Goal: Contribute content: Contribute content

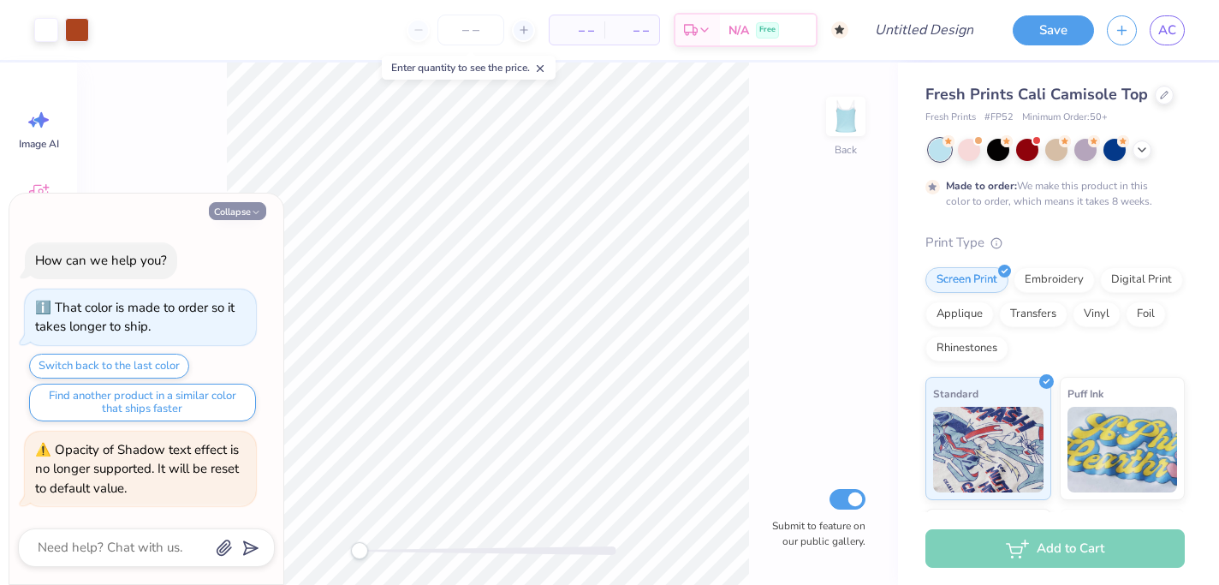
click at [258, 207] on icon "button" at bounding box center [256, 212] width 10 height 10
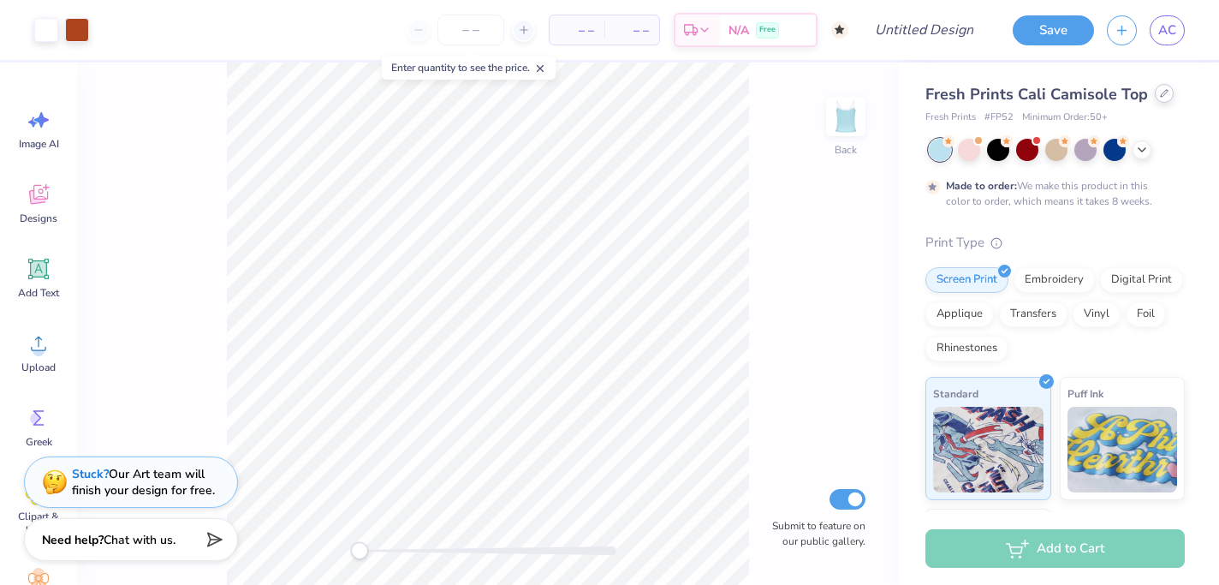
click at [1160, 92] on icon at bounding box center [1164, 93] width 9 height 9
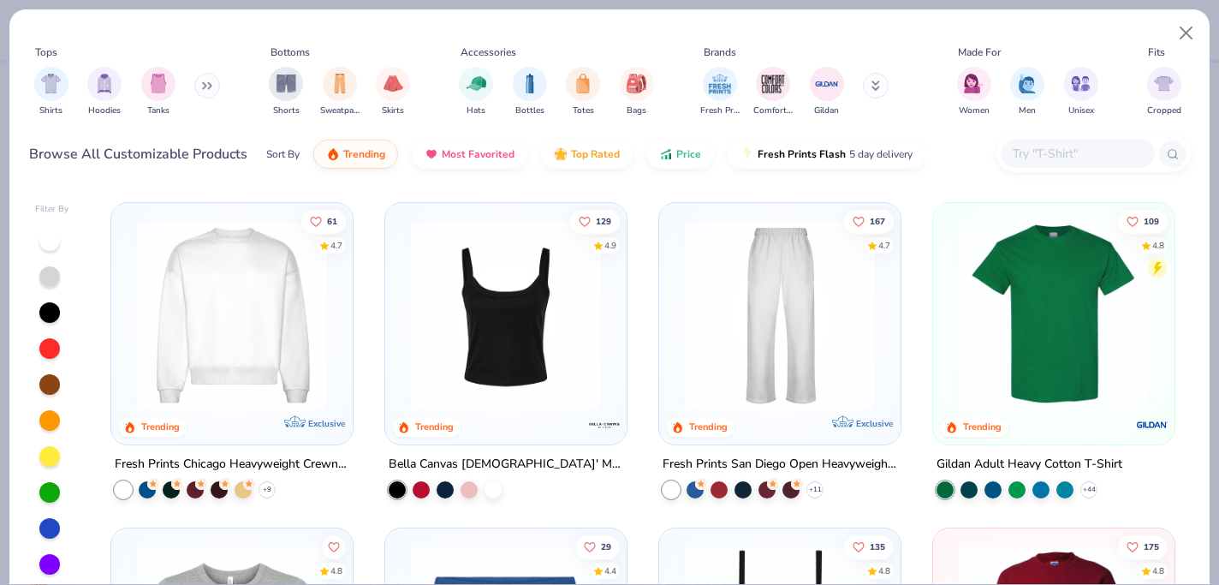
scroll to position [646, 0]
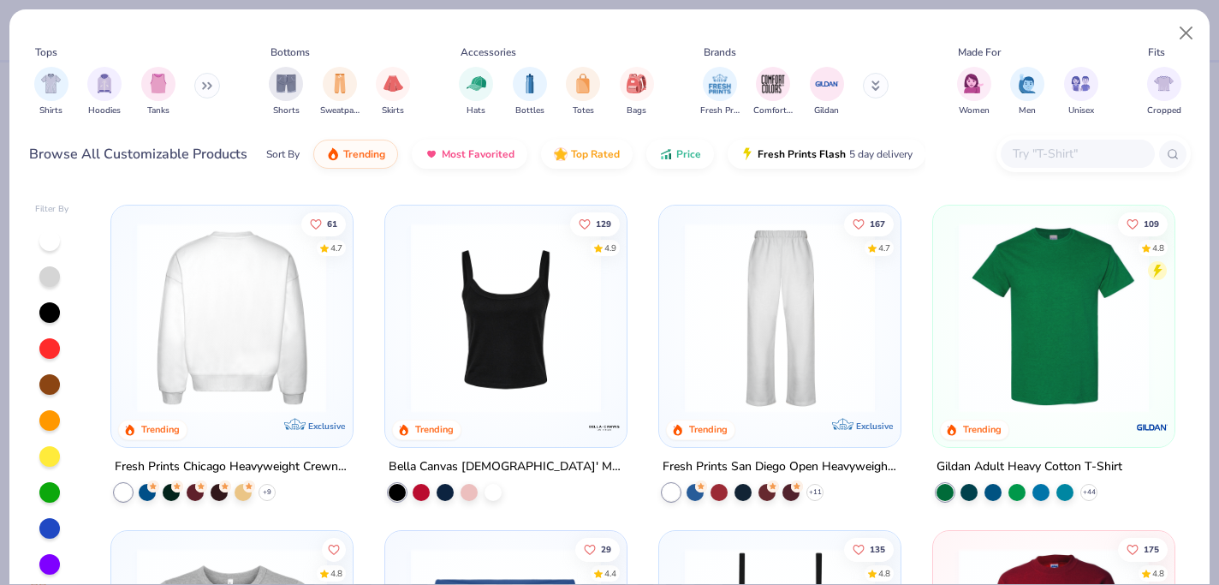
click at [202, 336] on div at bounding box center [232, 317] width 621 height 190
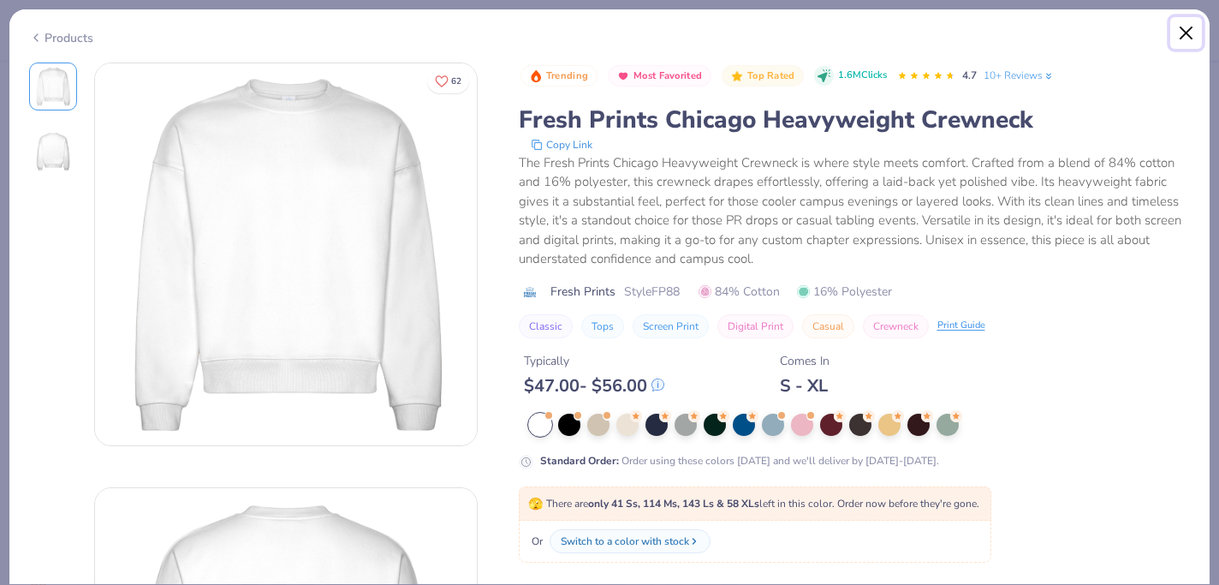
click at [1189, 31] on button "Close" at bounding box center [1186, 33] width 33 height 33
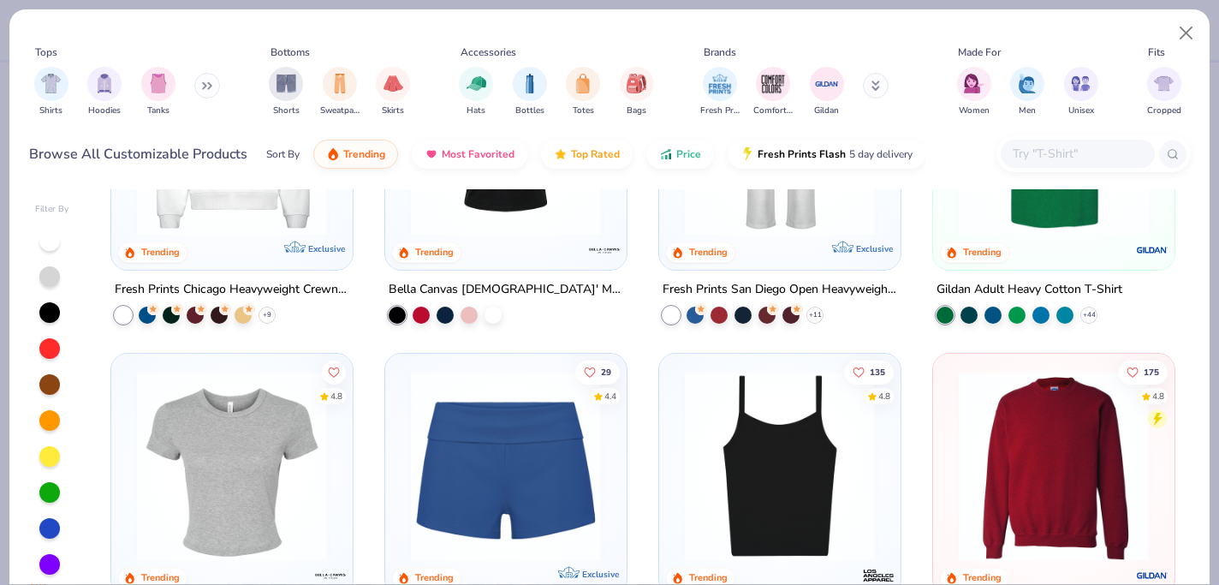
scroll to position [973, 0]
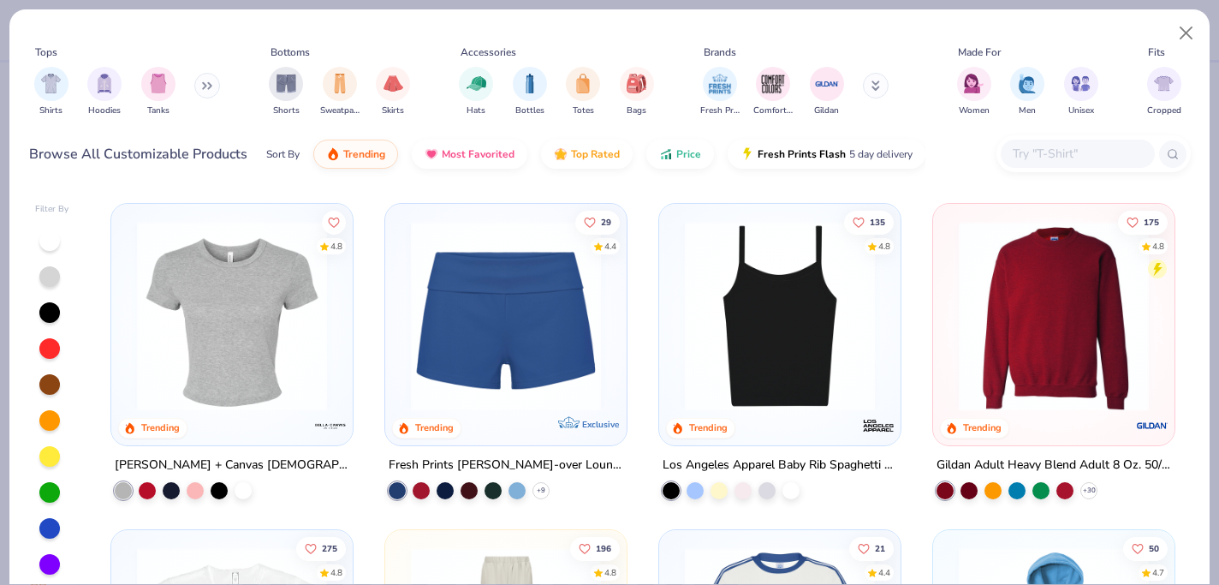
click at [1061, 295] on img at bounding box center [1053, 316] width 207 height 190
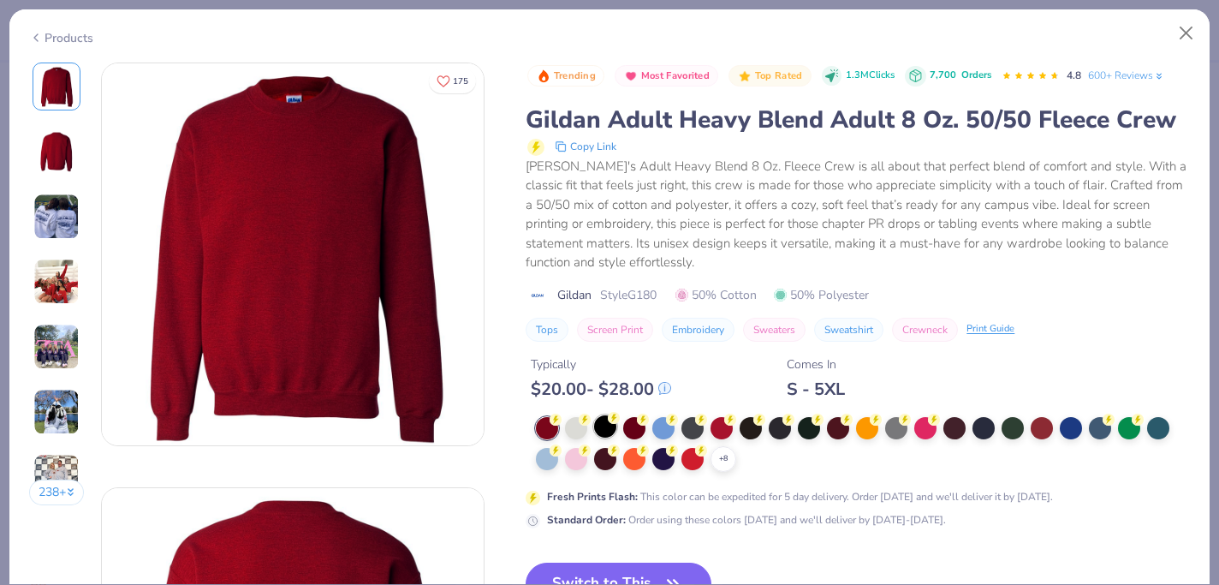
click at [610, 417] on circle at bounding box center [614, 418] width 12 height 12
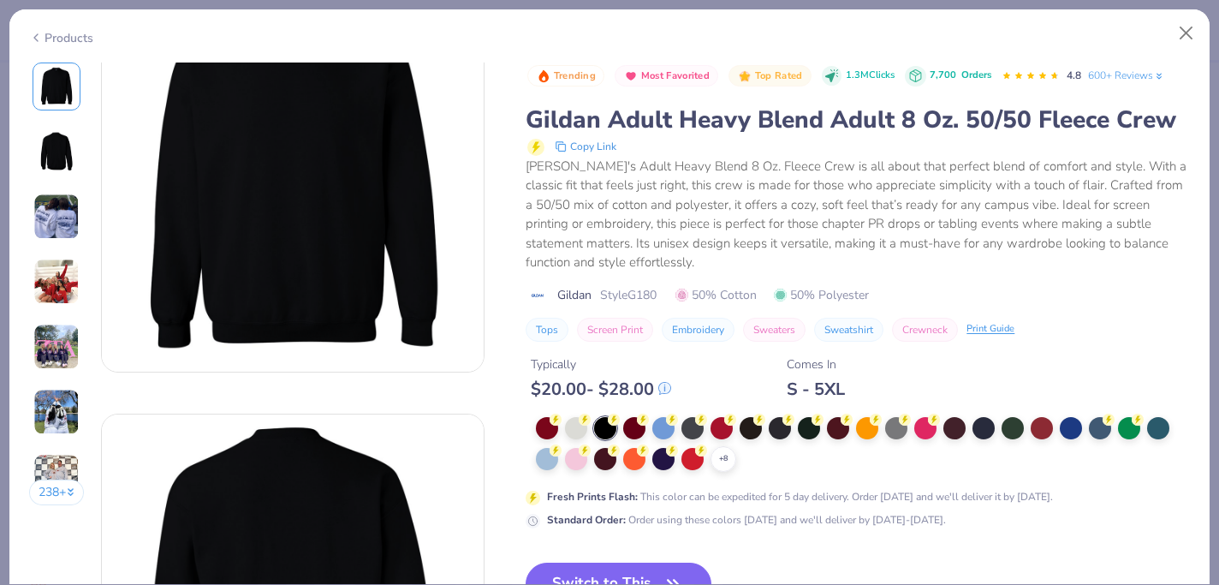
scroll to position [13, 0]
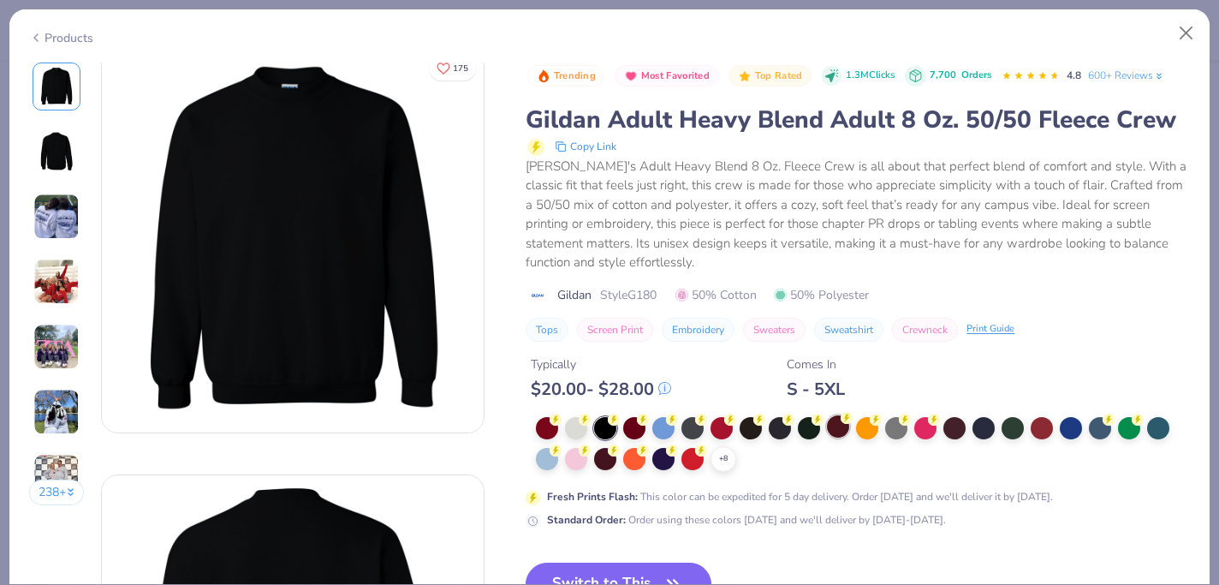
click at [841, 430] on div at bounding box center [838, 426] width 22 height 22
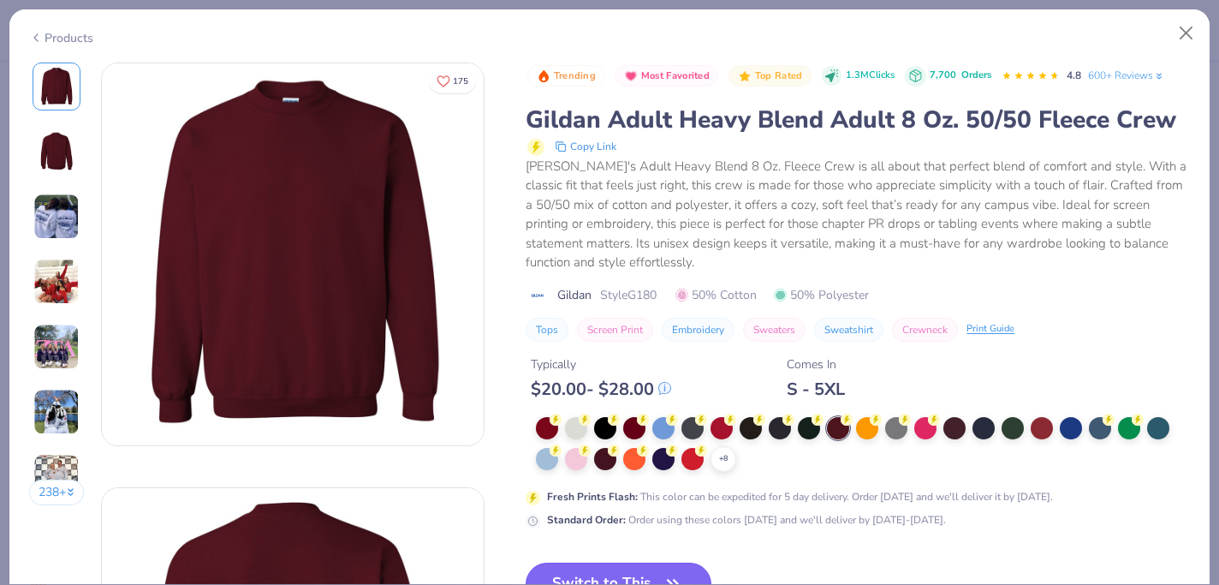
click at [626, 567] on button "Switch to This" at bounding box center [619, 584] width 186 height 43
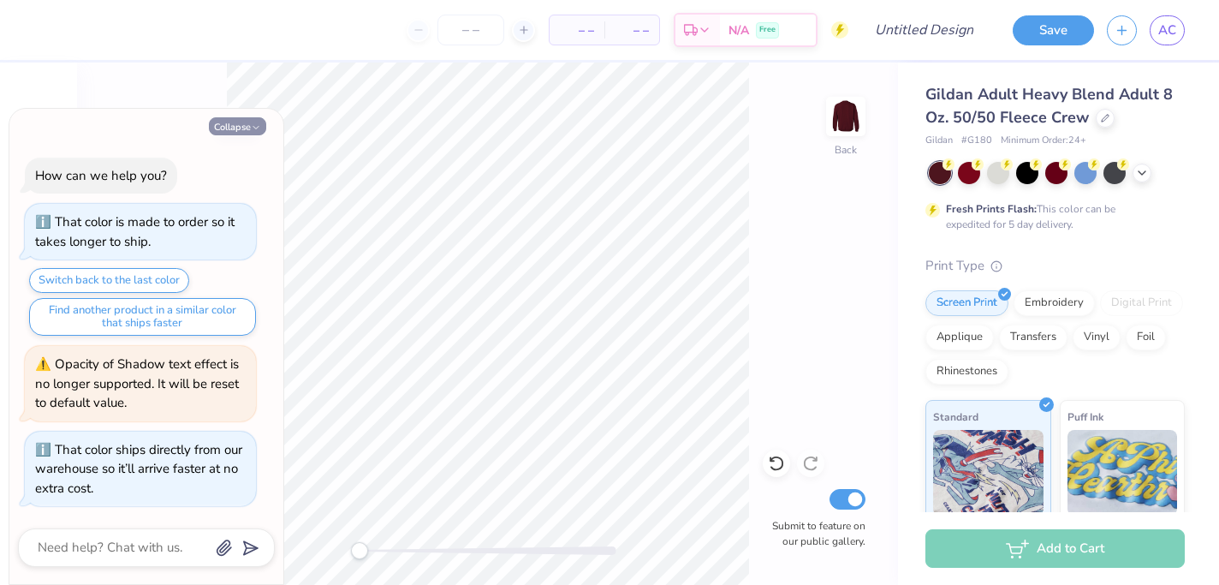
click at [248, 125] on button "Collapse" at bounding box center [237, 126] width 57 height 18
type textarea "x"
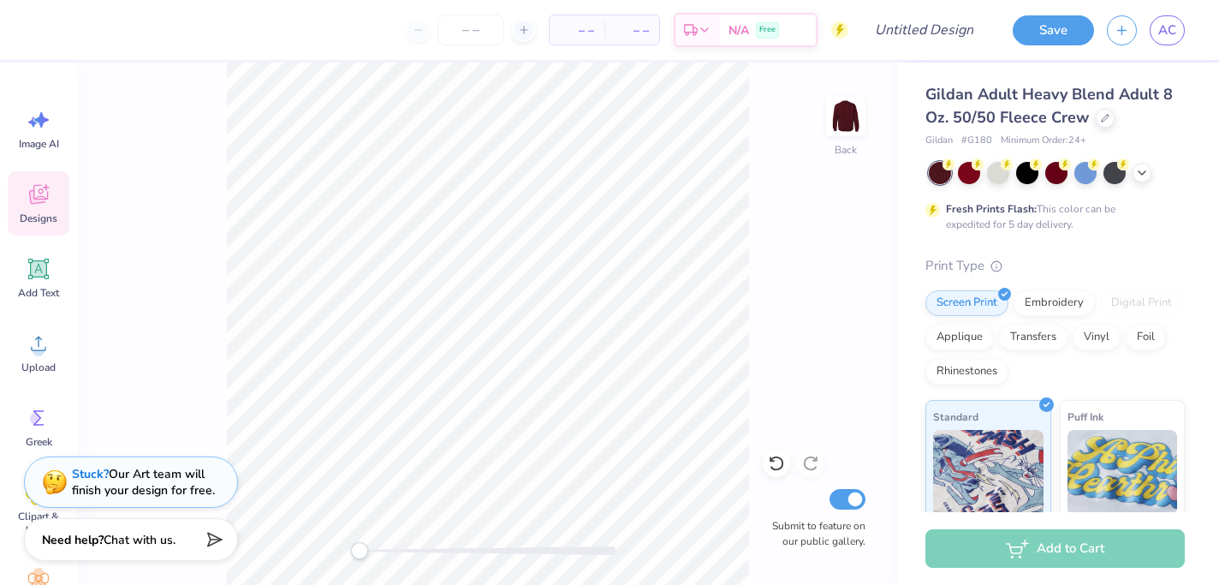
click at [51, 213] on span "Designs" at bounding box center [39, 218] width 38 height 14
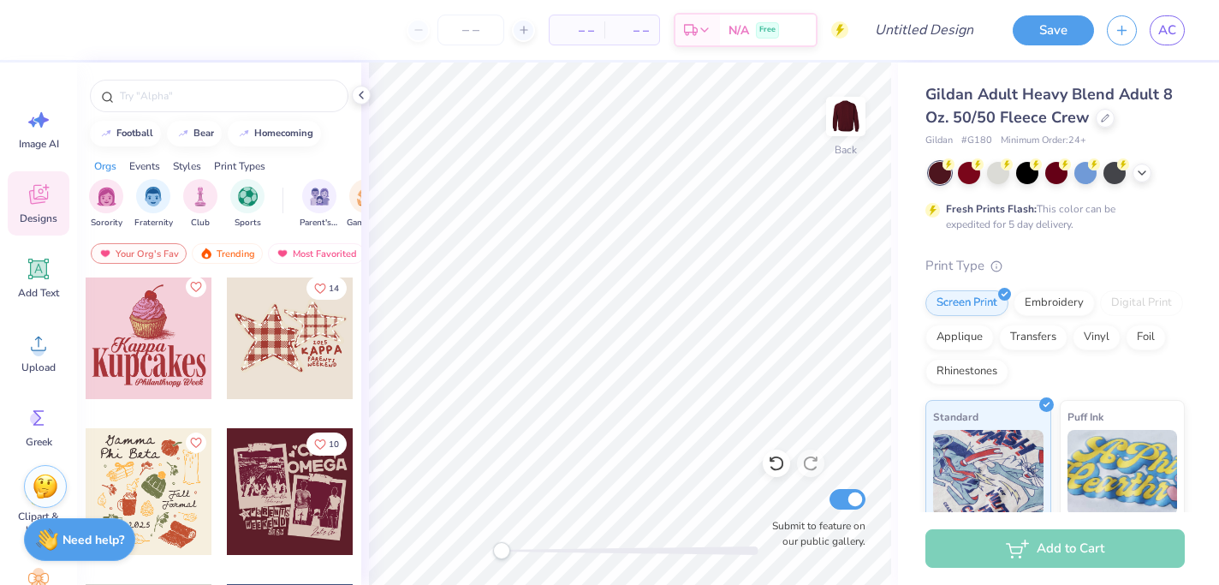
scroll to position [6243, 0]
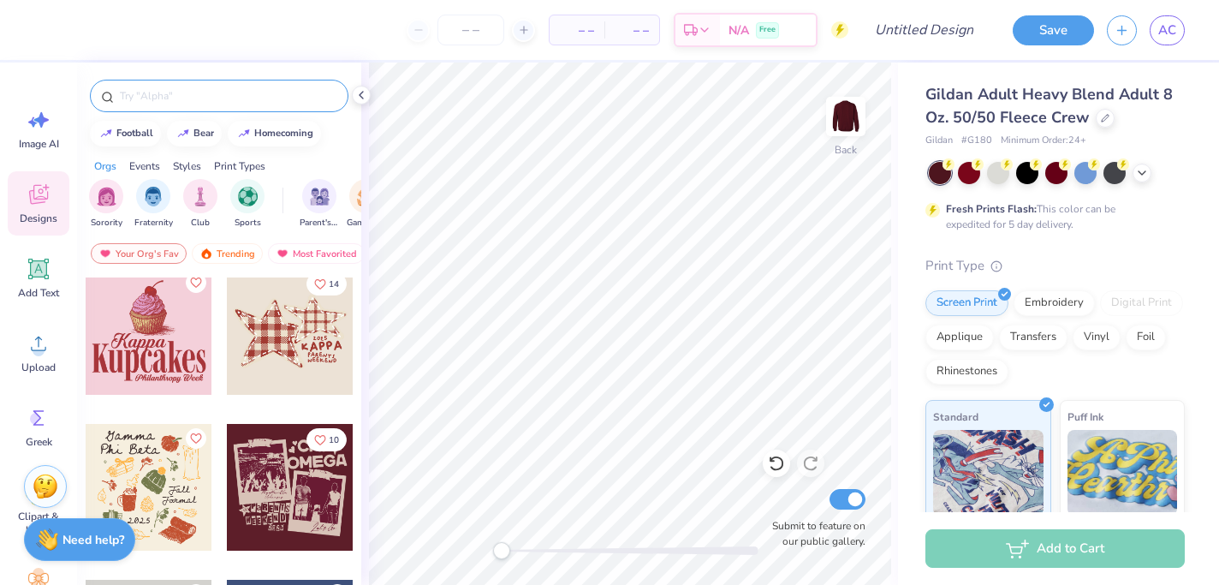
click at [190, 90] on input "text" at bounding box center [227, 95] width 219 height 17
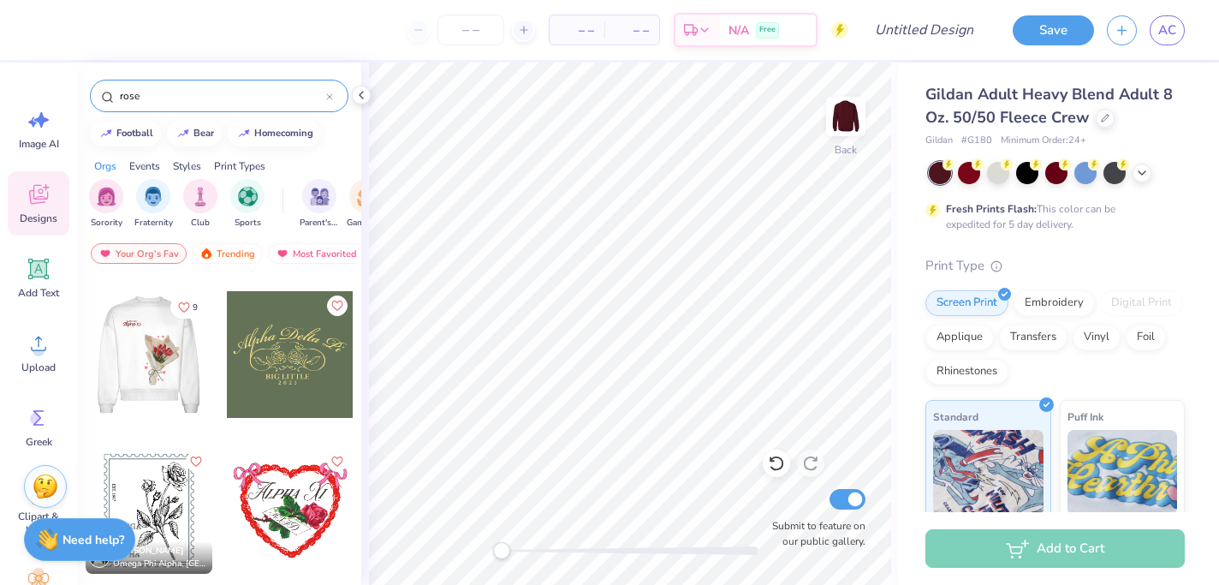
scroll to position [2327, 0]
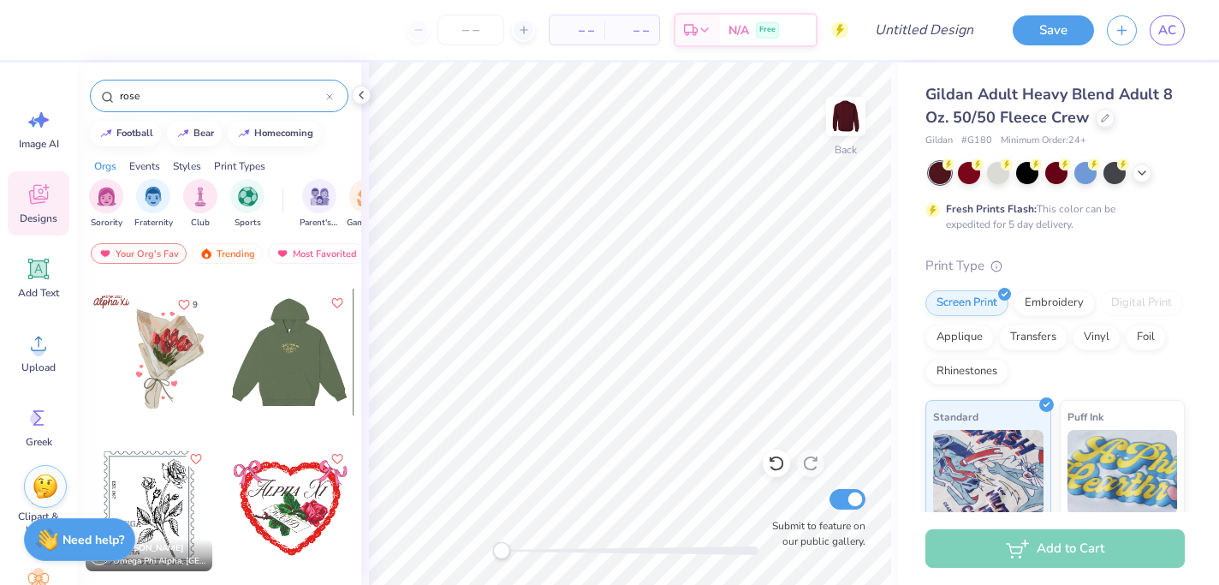
type input "rose"
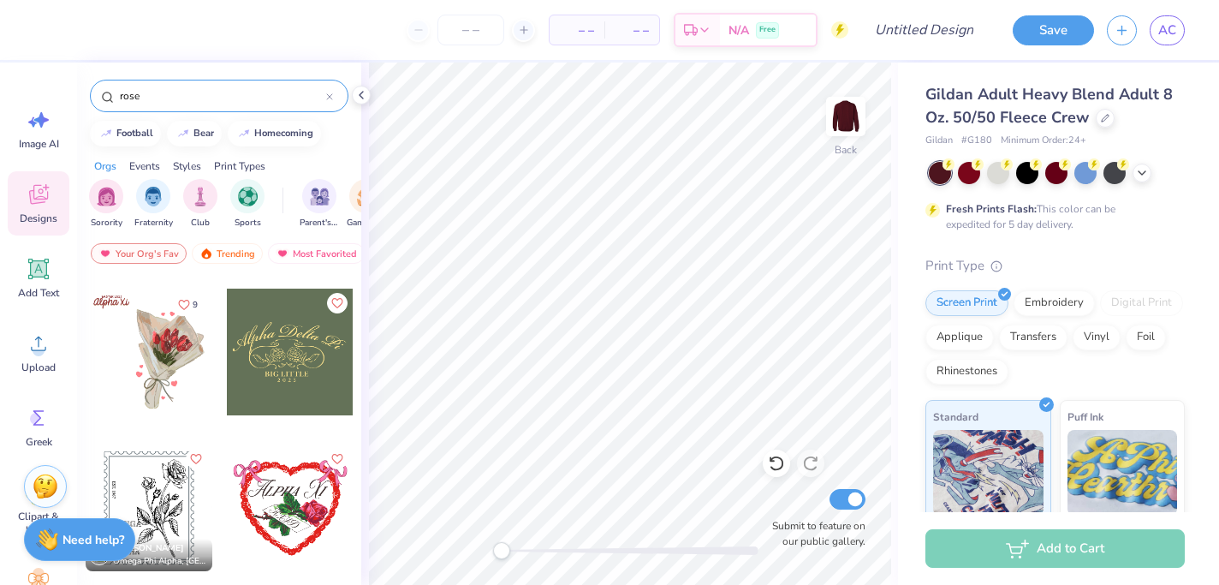
click at [226, 350] on div at bounding box center [162, 352] width 127 height 127
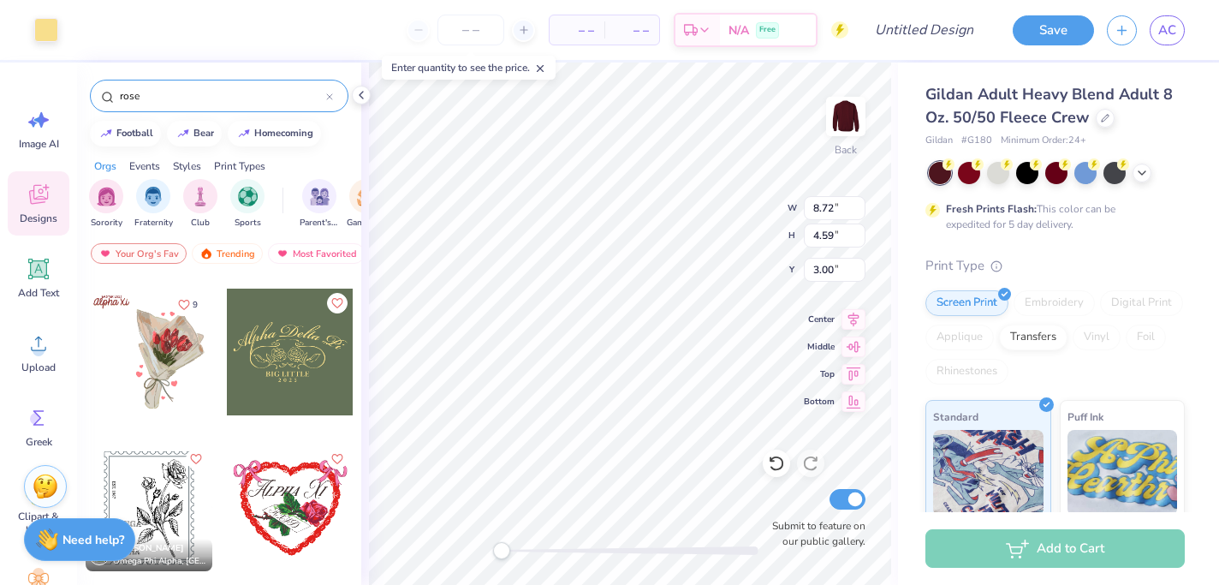
type input "8.72"
type input "4.59"
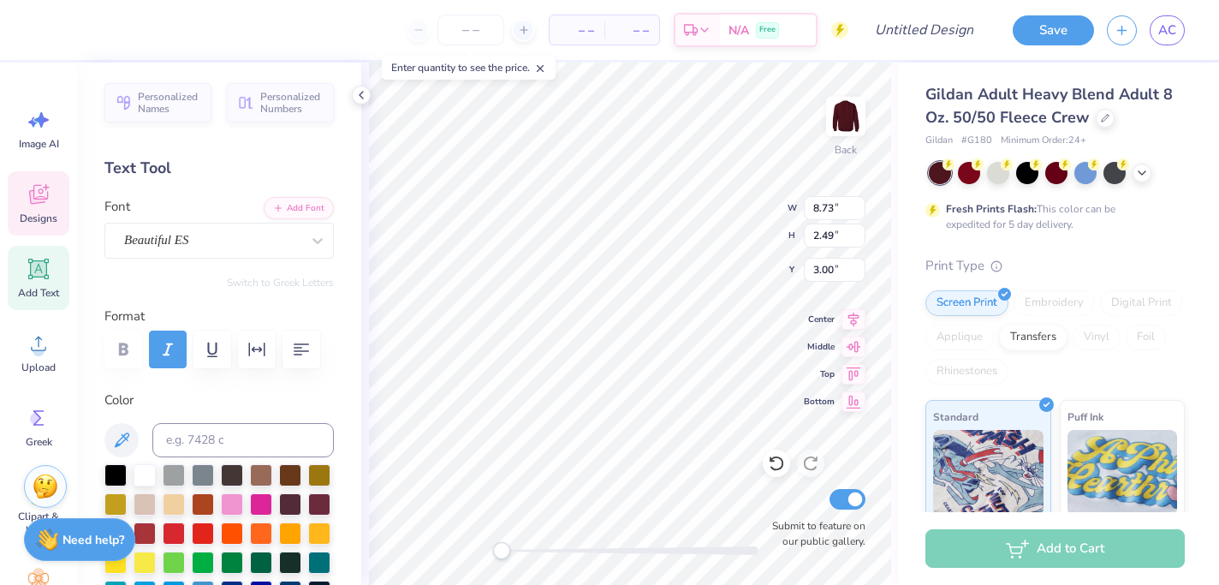
scroll to position [1, 0]
type textarea "Theta Tau Omicron"
type input "5.79"
type input "2.26"
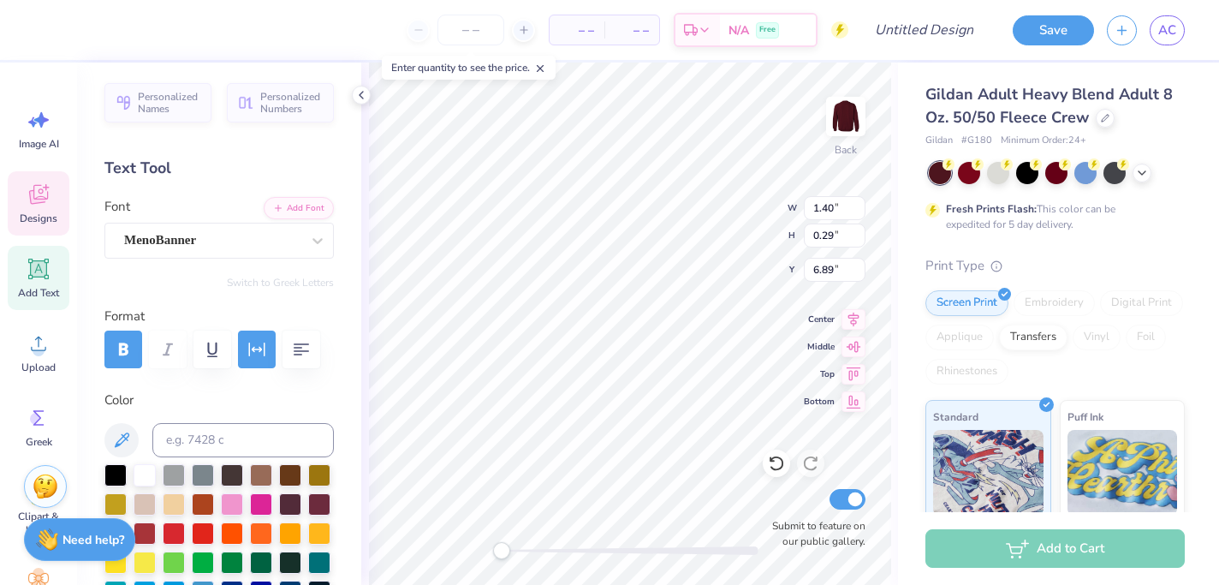
type input "4.16"
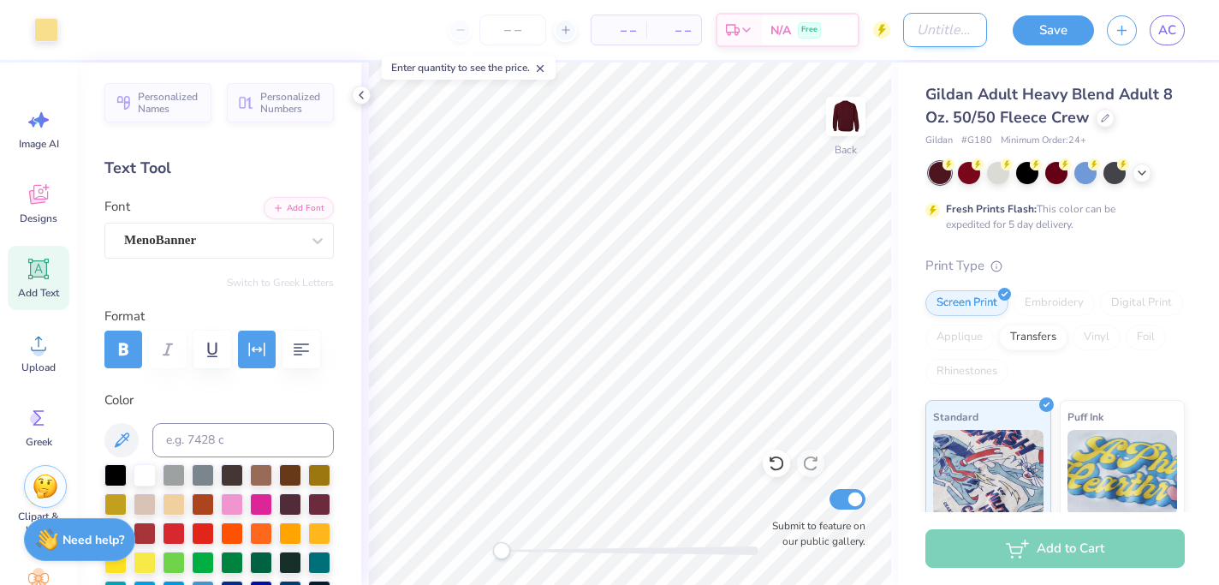
click at [943, 21] on input "Design Title" at bounding box center [945, 30] width 84 height 34
type input "Crew neck"
click at [1045, 35] on button "Save" at bounding box center [1053, 28] width 81 height 30
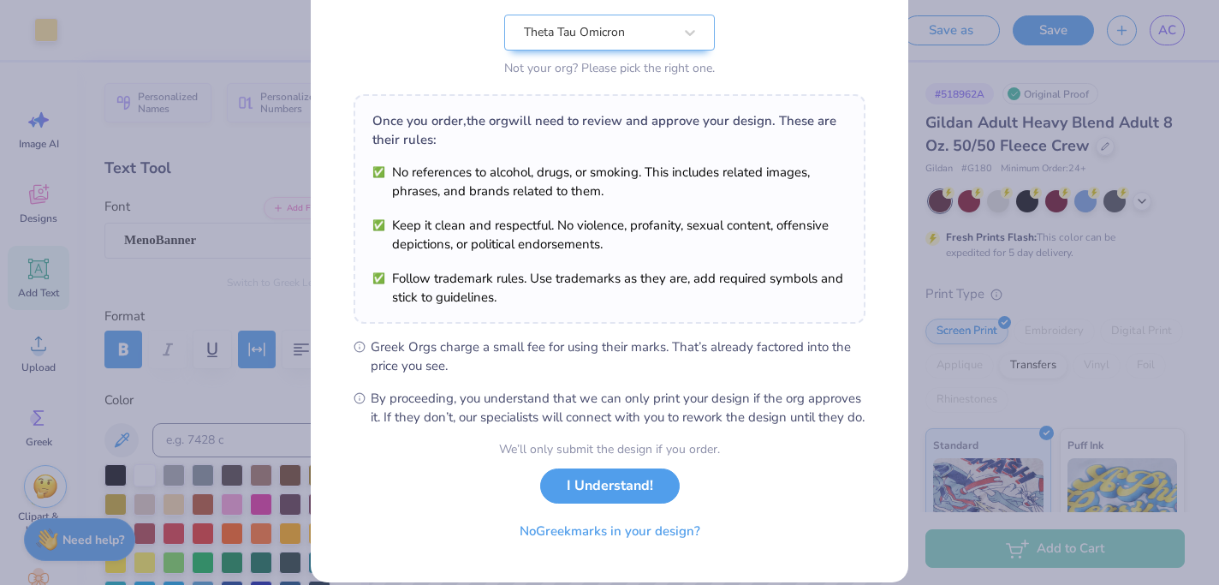
scroll to position [217, 0]
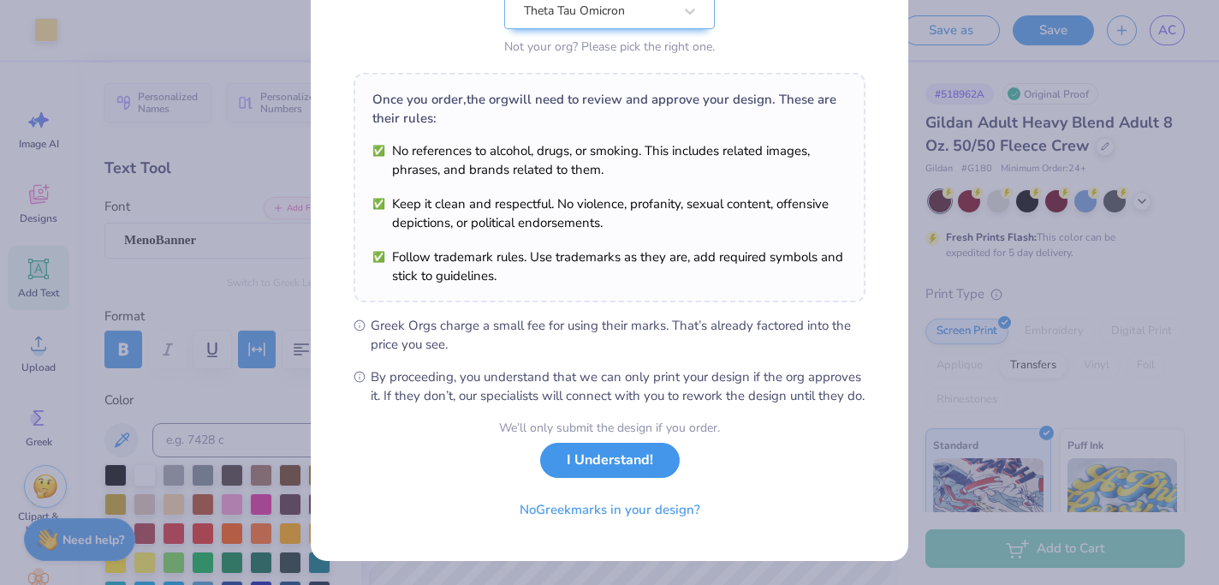
click at [635, 461] on button "I Understand!" at bounding box center [610, 460] width 140 height 35
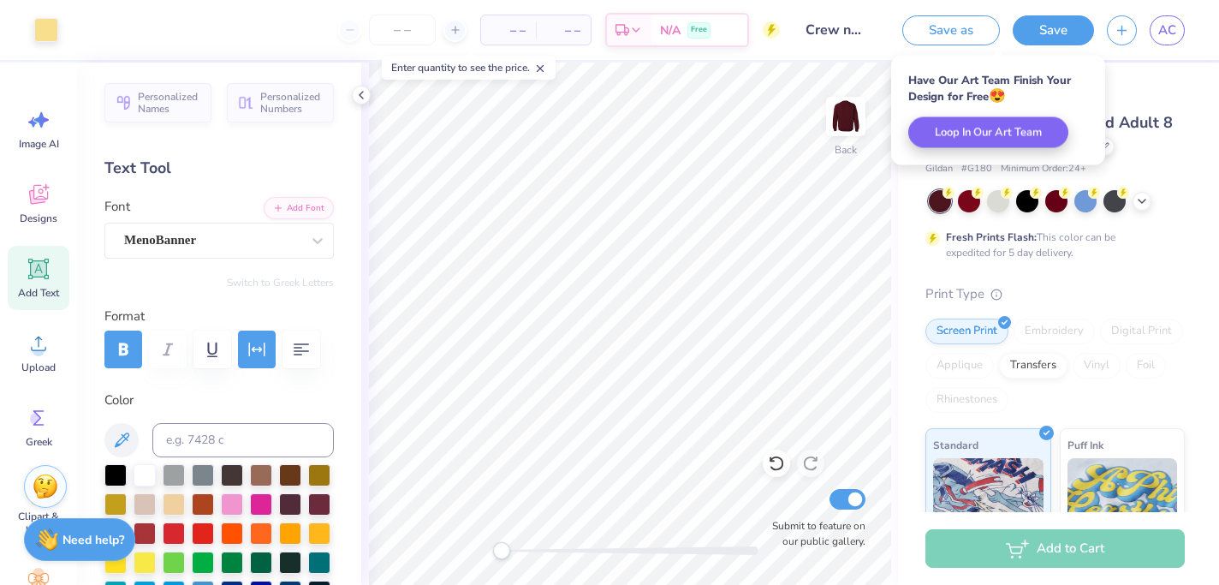
scroll to position [0, 0]
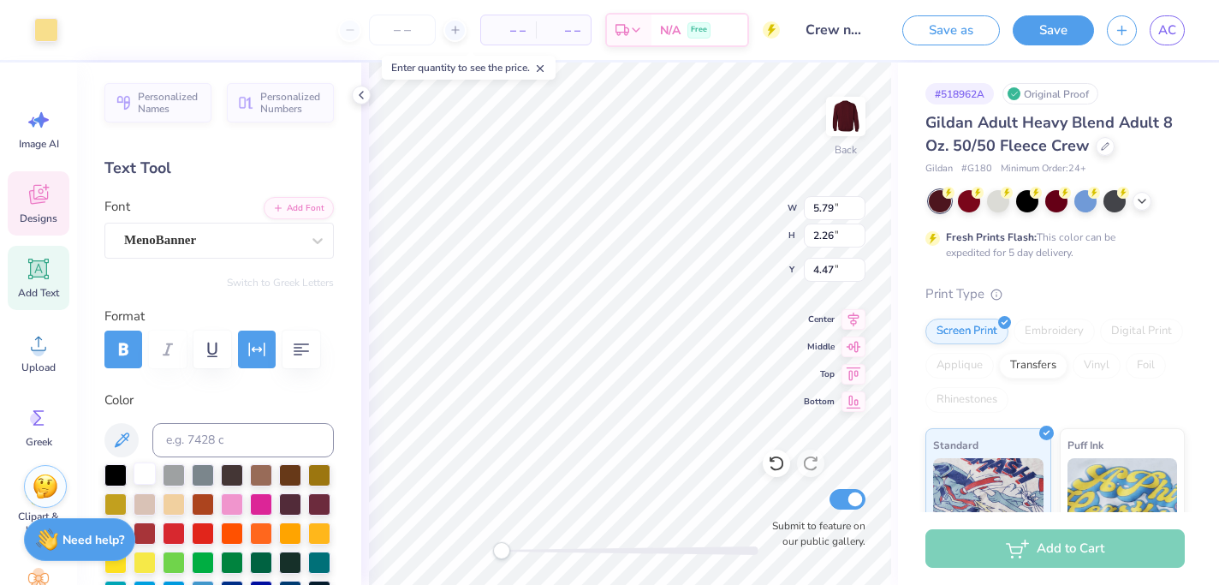
click at [148, 477] on div at bounding box center [145, 473] width 22 height 22
click at [148, 476] on div at bounding box center [145, 473] width 22 height 22
click at [302, 48] on div "– – Per Item – – Total Est. Delivery N/A Free" at bounding box center [425, 30] width 709 height 60
click at [837, 54] on div "Design Title Crew neck" at bounding box center [835, 30] width 84 height 60
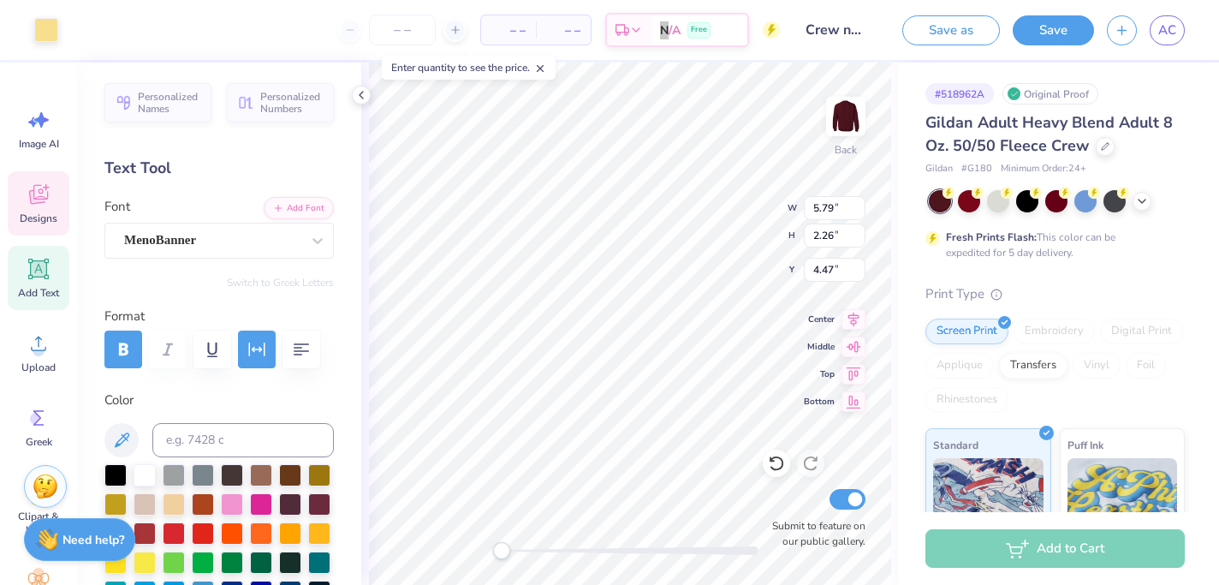
click at [651, 0] on html "Art colors – – Per Item – – Total Est. Delivery N/A Free Design Title Crew neck…" at bounding box center [609, 292] width 1219 height 585
click at [1197, 170] on div "# 518962A Original Proof Gildan Adult Heavy Blend Adult 8 Oz. 50/50 Fleece Crew…" at bounding box center [1058, 439] width 321 height 753
click at [1158, 190] on div at bounding box center [1057, 201] width 256 height 22
click at [1024, 199] on div at bounding box center [1027, 199] width 22 height 22
click at [1022, 207] on div at bounding box center [1027, 199] width 22 height 22
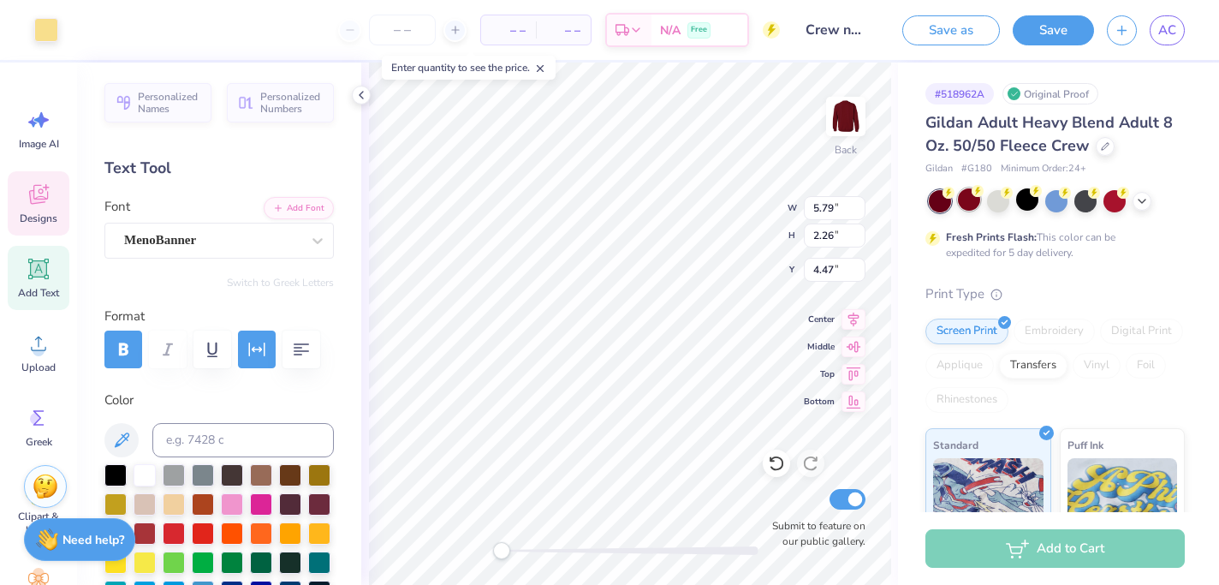
click at [962, 198] on div at bounding box center [969, 199] width 22 height 22
click at [941, 198] on div at bounding box center [940, 201] width 22 height 22
click at [1024, 200] on div at bounding box center [1027, 199] width 22 height 22
click at [1149, 199] on div at bounding box center [1142, 199] width 19 height 19
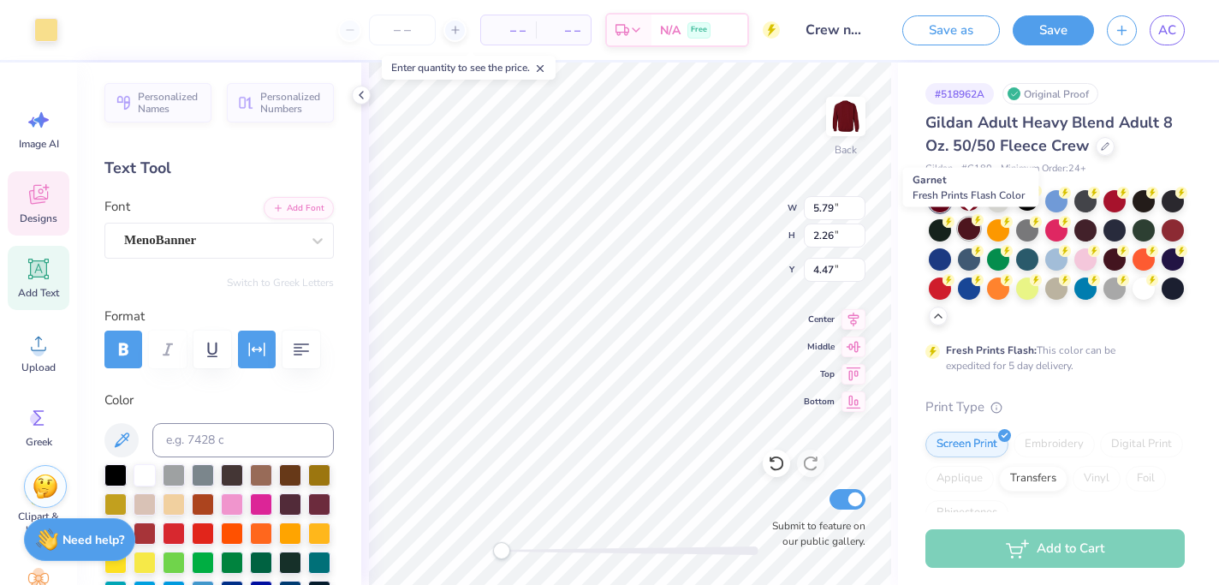
click at [974, 227] on div at bounding box center [969, 228] width 22 height 22
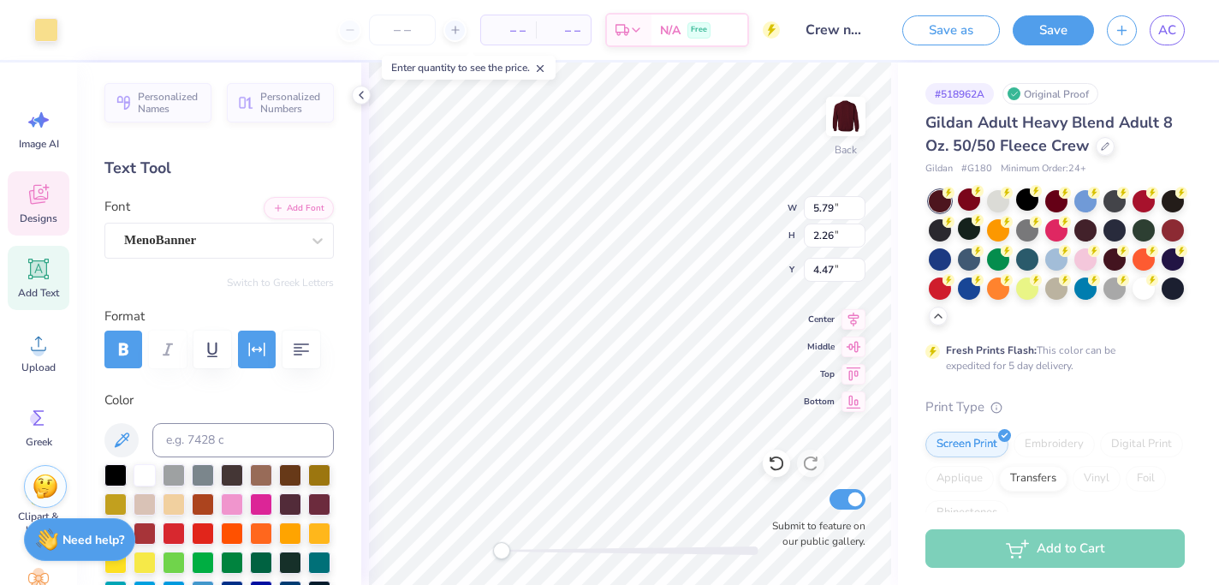
click at [918, 149] on div "# 518962A Original Proof Gildan Adult Heavy Blend Adult 8 Oz. 50/50 Fleece Crew…" at bounding box center [1058, 496] width 321 height 866
click at [1048, 39] on button "Save" at bounding box center [1053, 28] width 81 height 30
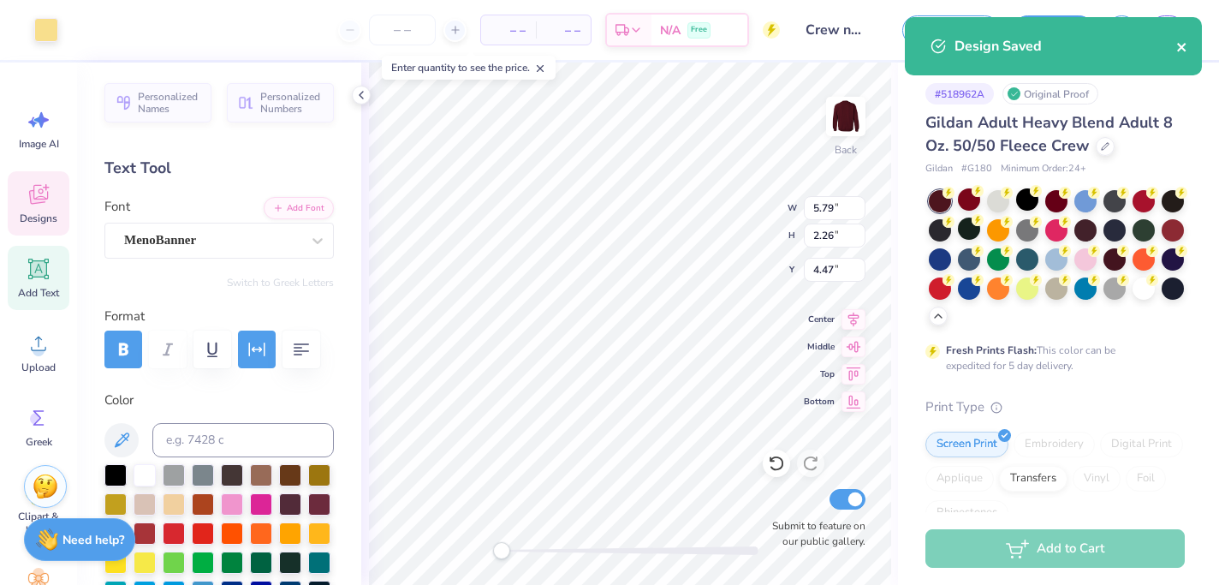
click at [1184, 40] on icon "close" at bounding box center [1182, 47] width 12 height 14
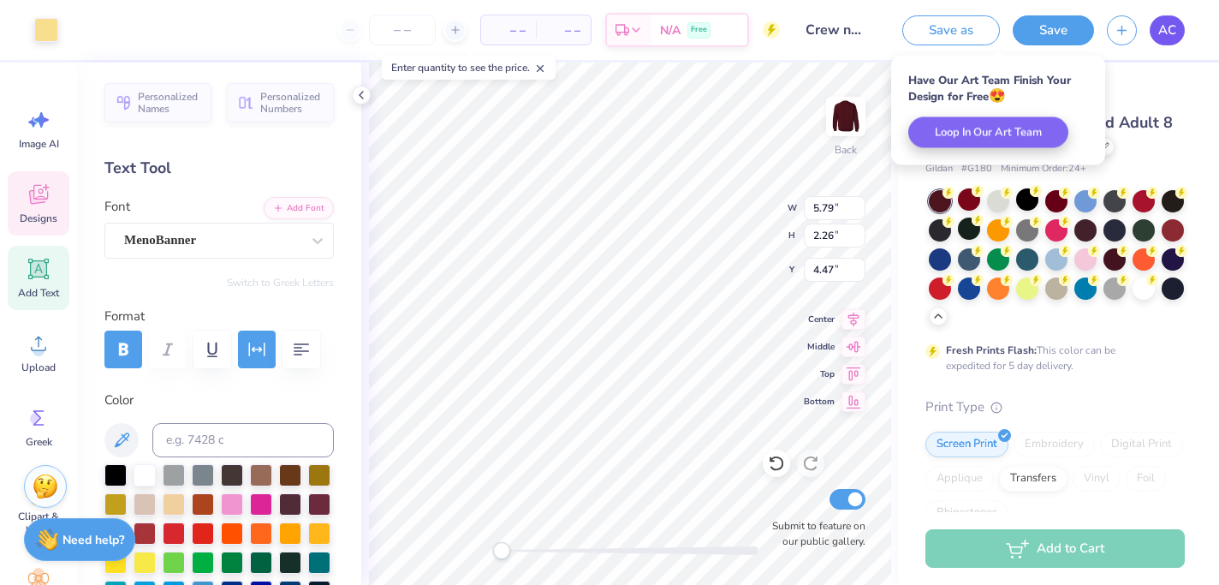
click at [1173, 21] on span "AC" at bounding box center [1167, 31] width 18 height 20
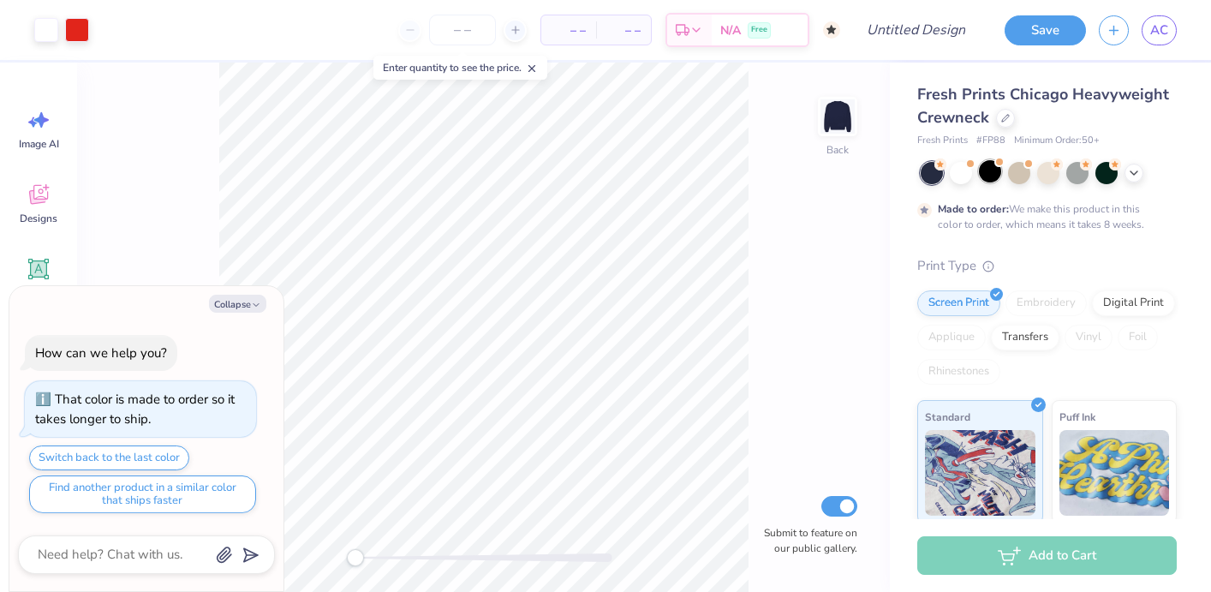
click at [991, 175] on div at bounding box center [990, 171] width 22 height 22
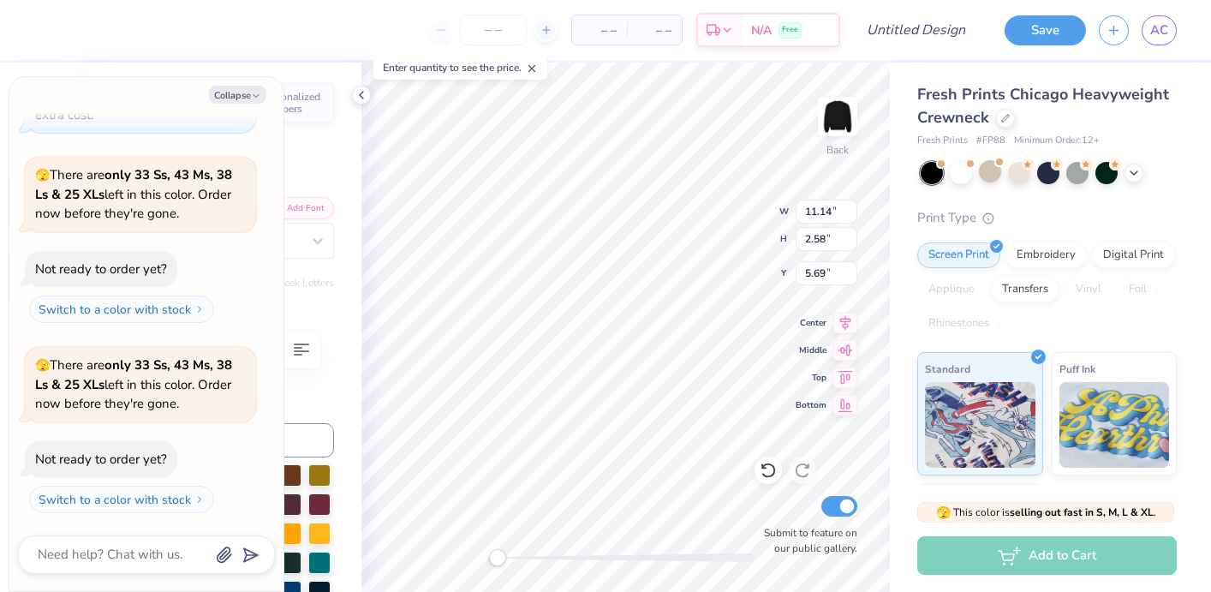
scroll to position [0, 2]
type textarea "x"
type textarea "T"
type textarea "x"
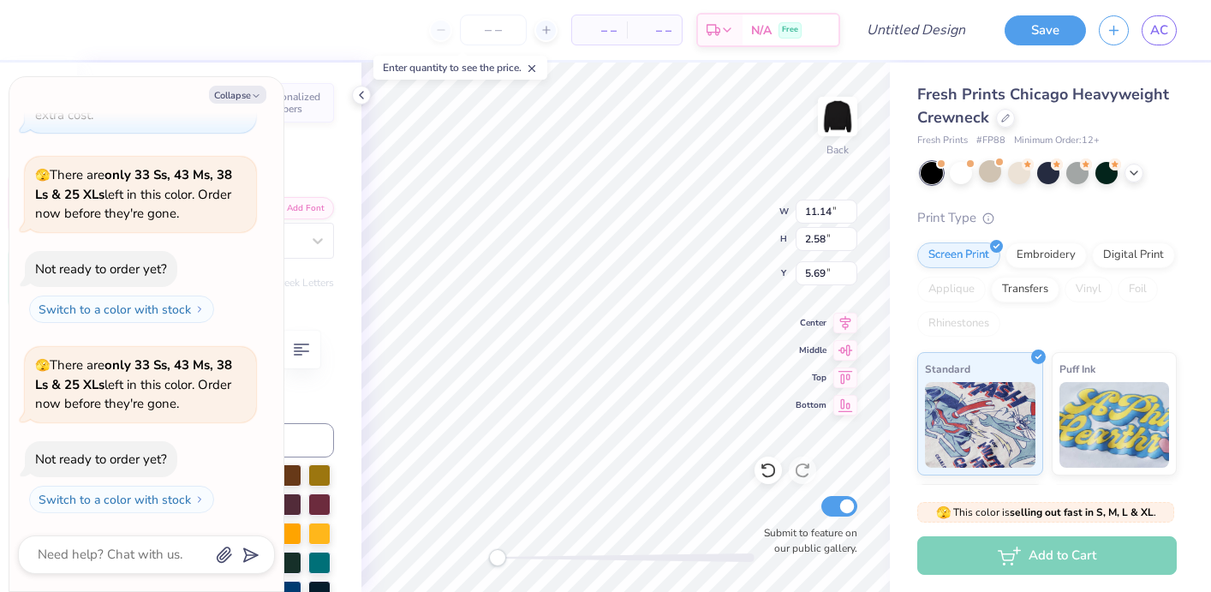
type textarea "Th"
type textarea "x"
type textarea "The"
type textarea "x"
type textarea "Thet"
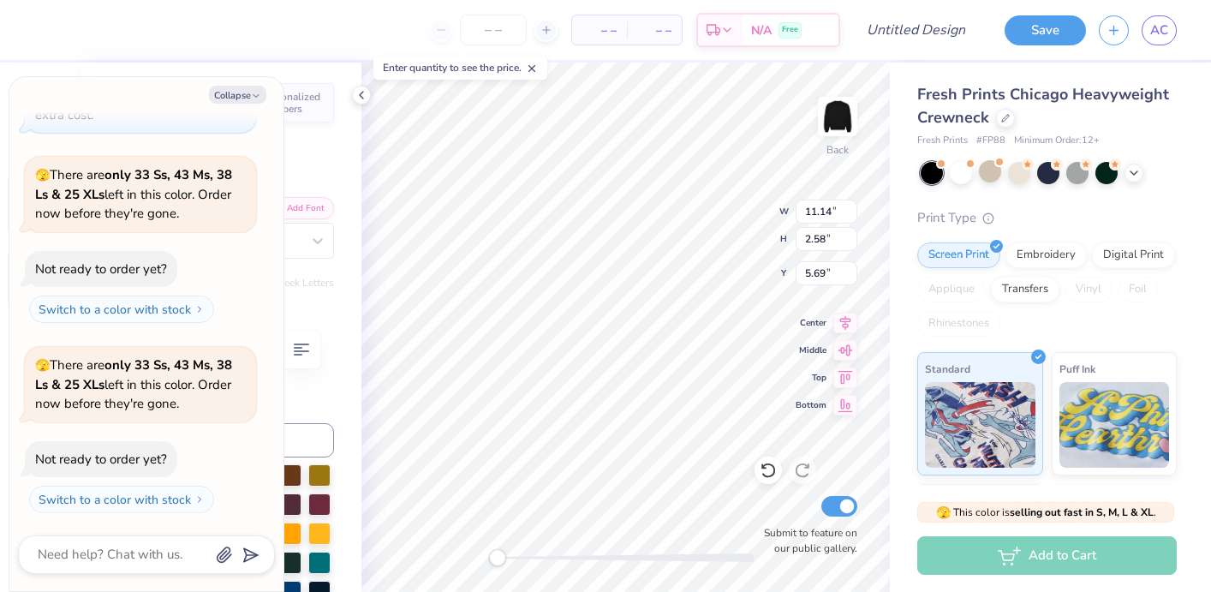
type textarea "x"
type textarea "Theta"
type textarea "x"
type textarea "Theta"
type textarea "x"
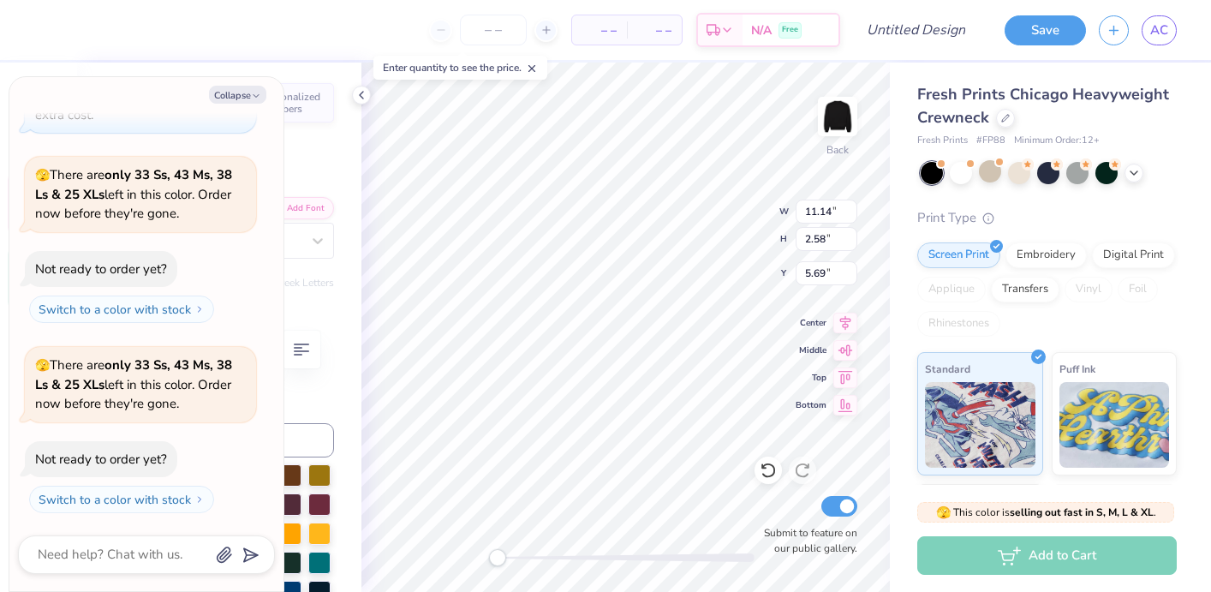
type textarea "Theta T"
type textarea "x"
type textarea "Theta Tau"
type textarea "x"
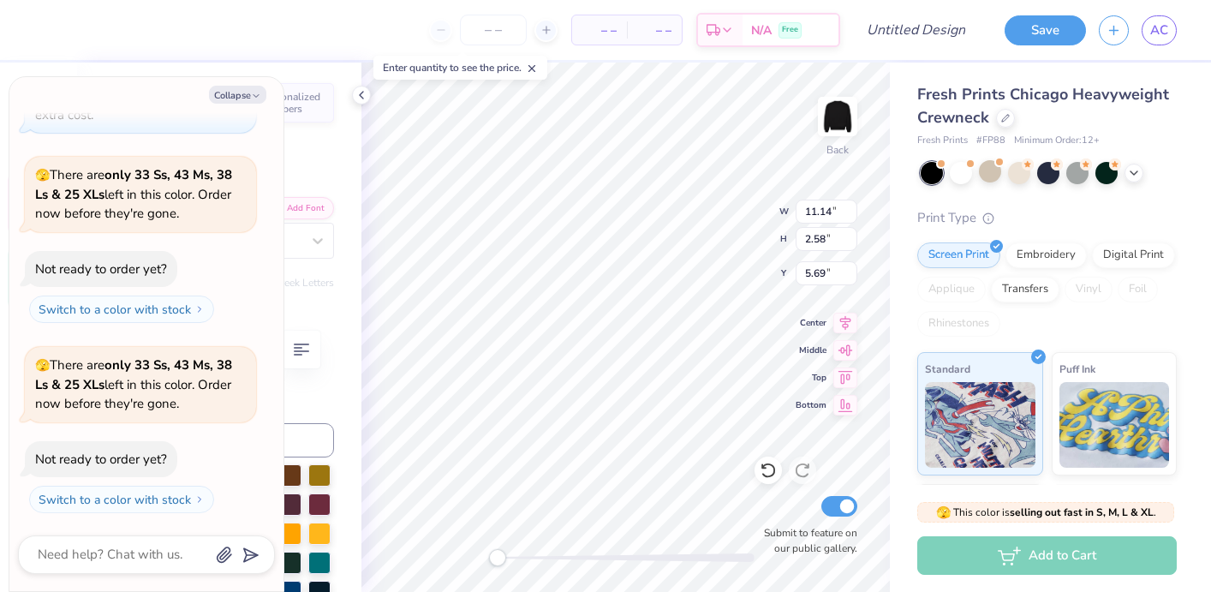
type input "3.04"
type input "0.70"
type input "3.82"
type textarea "x"
type textarea "T"
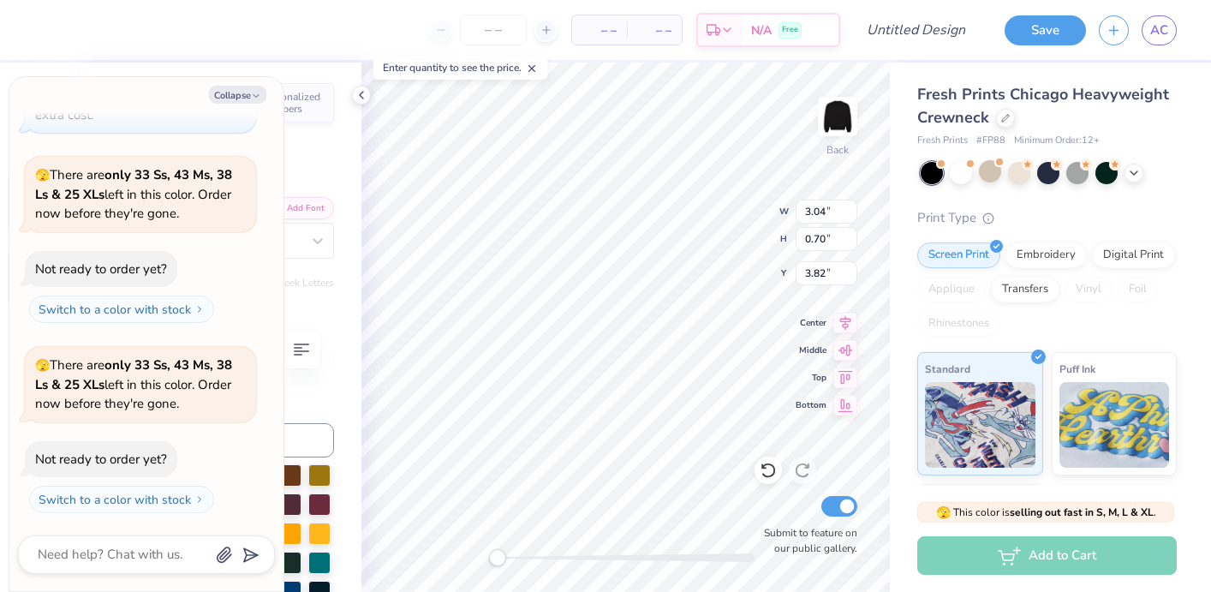
type textarea "x"
type textarea "Th"
type textarea "x"
type textarea "The"
type textarea "x"
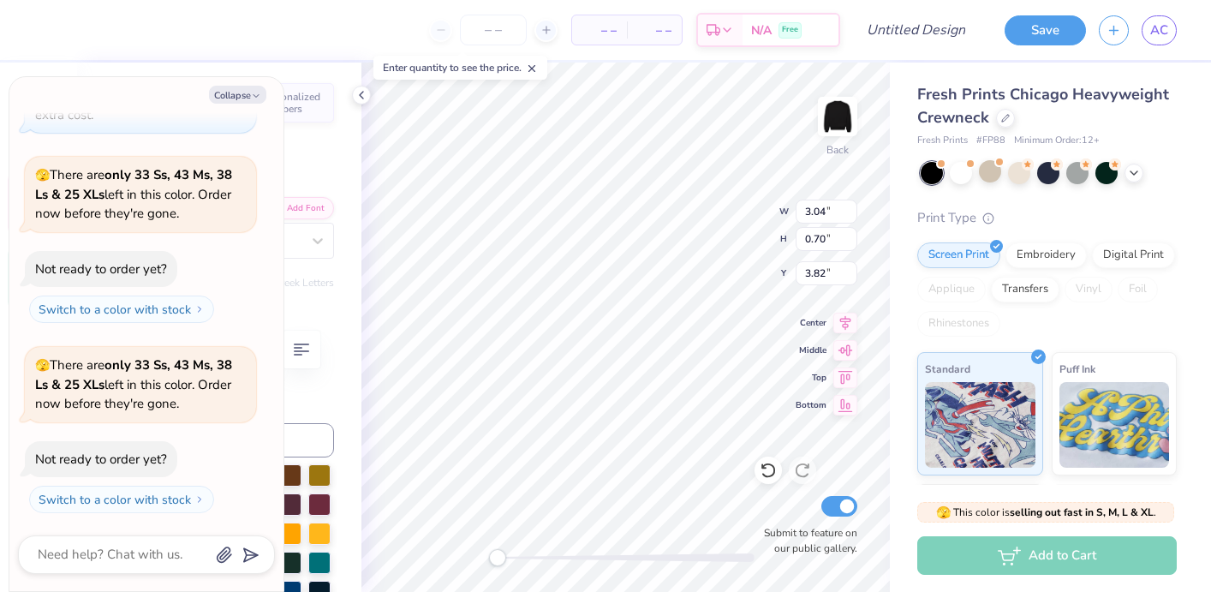
type textarea "Thet"
type textarea "x"
type textarea "Theta"
type textarea "x"
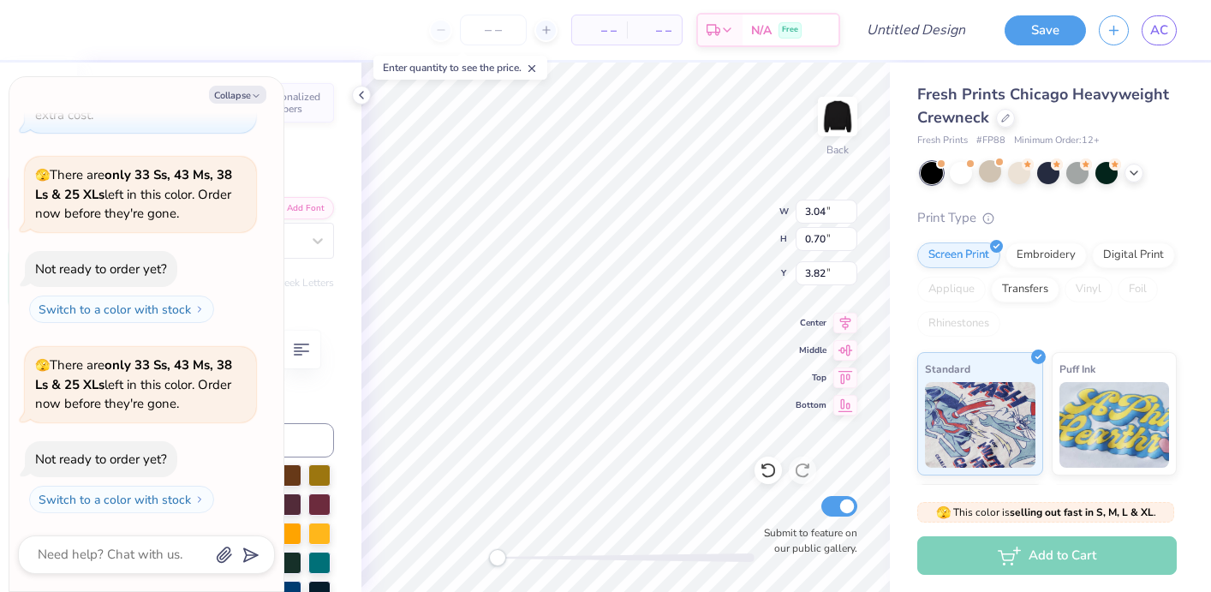
type textarea "Theta"
type textarea "x"
type textarea "Theta T"
type textarea "x"
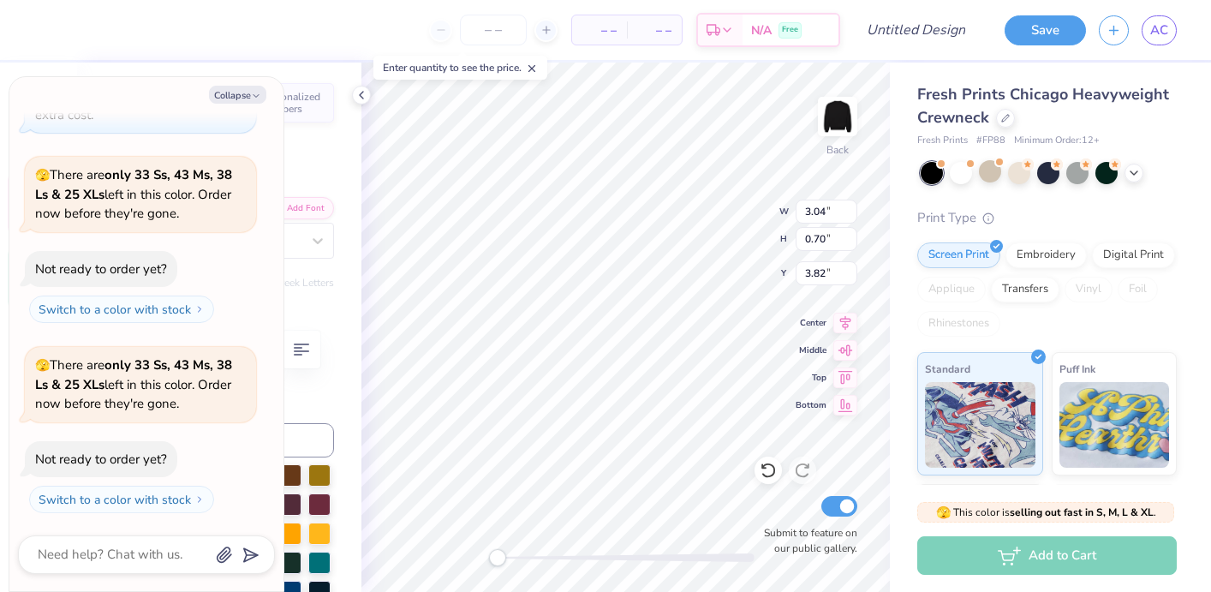
type textarea "Theta Ta"
type textarea "x"
type textarea "Theta Tau"
type textarea "x"
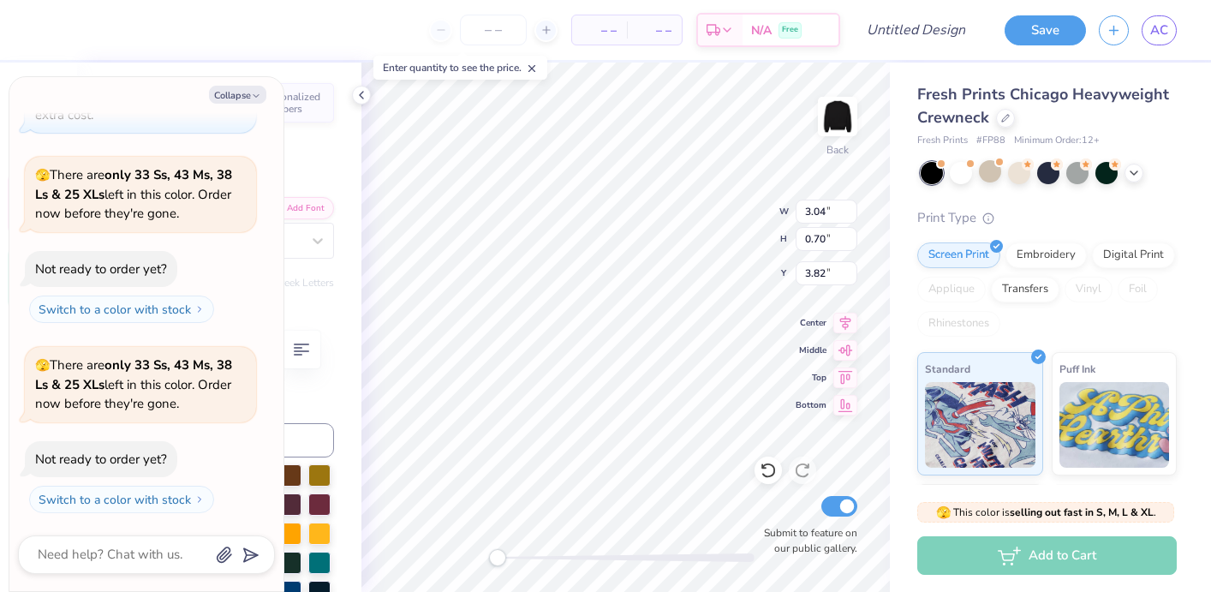
type input "0.90"
type input "5.64"
type input "11.64"
type textarea "x"
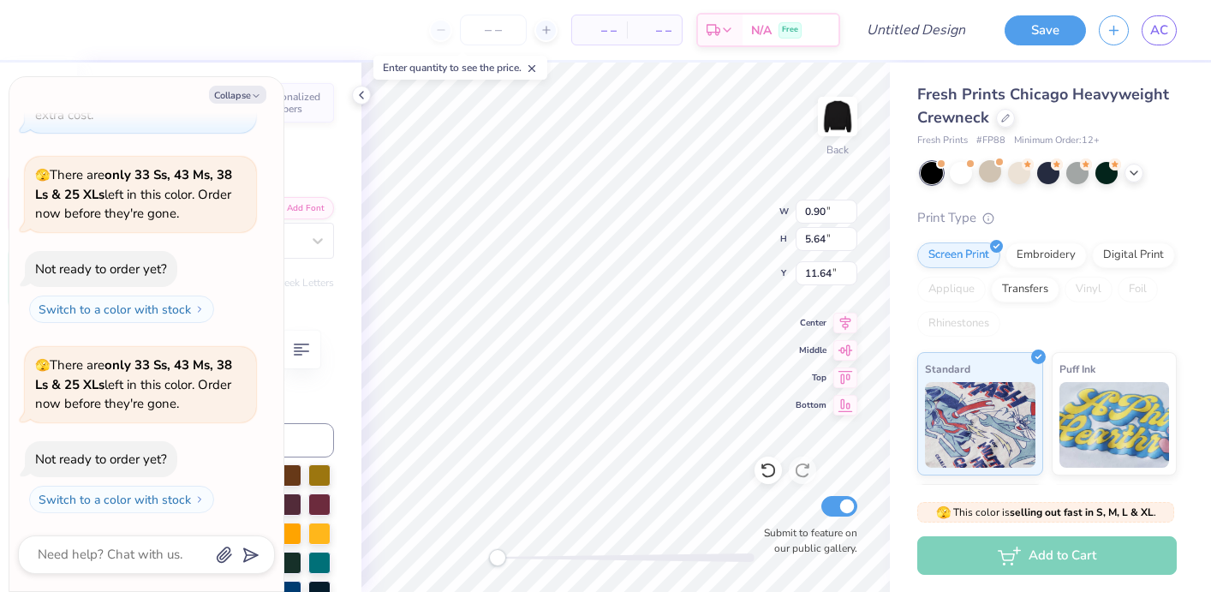
type textarea "T"
type textarea "x"
type textarea "Th"
type textarea "x"
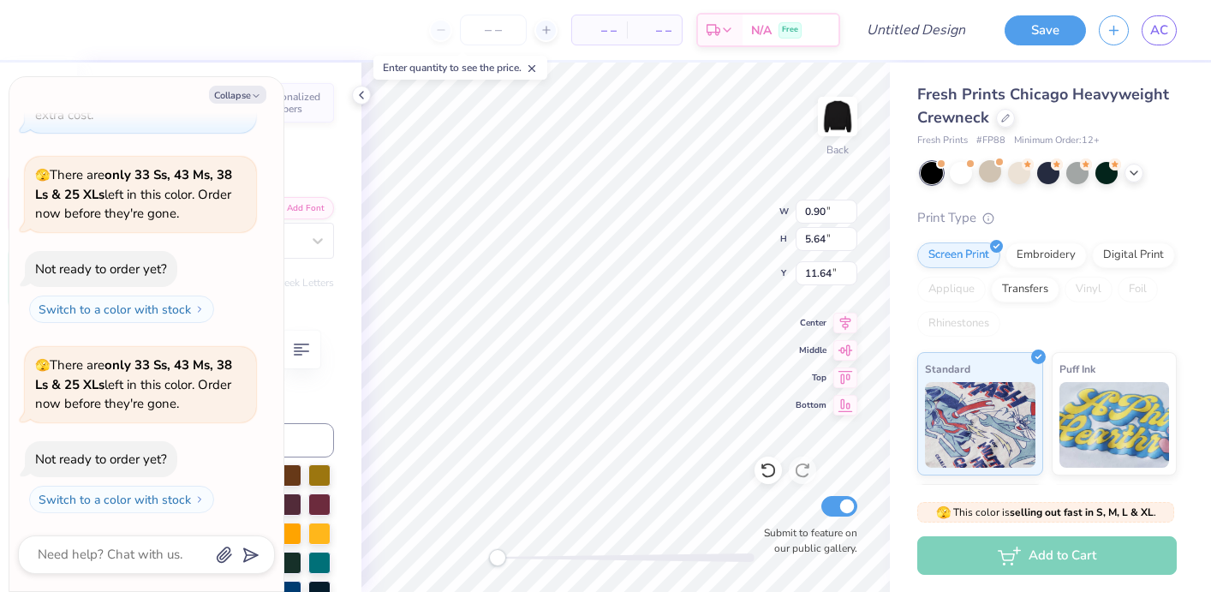
type textarea "Thet"
type textarea "x"
type textarea "Theta"
type textarea "x"
type textarea "Theta"
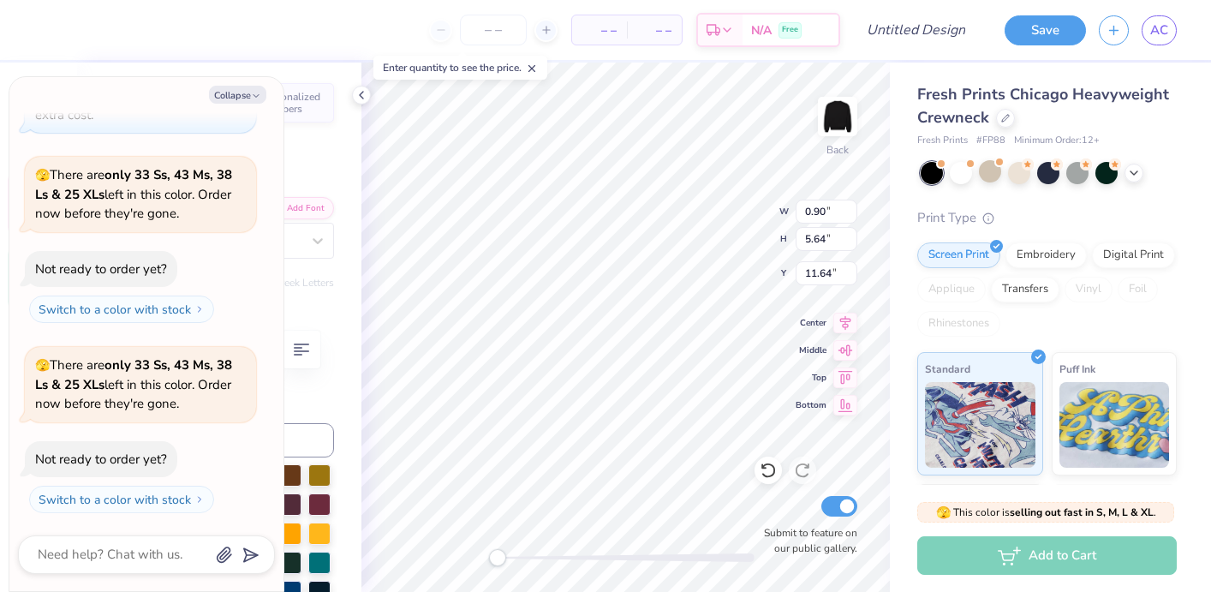
type textarea "x"
type textarea "Theta T"
type textarea "x"
type textarea "Theta Tauy"
type textarea "x"
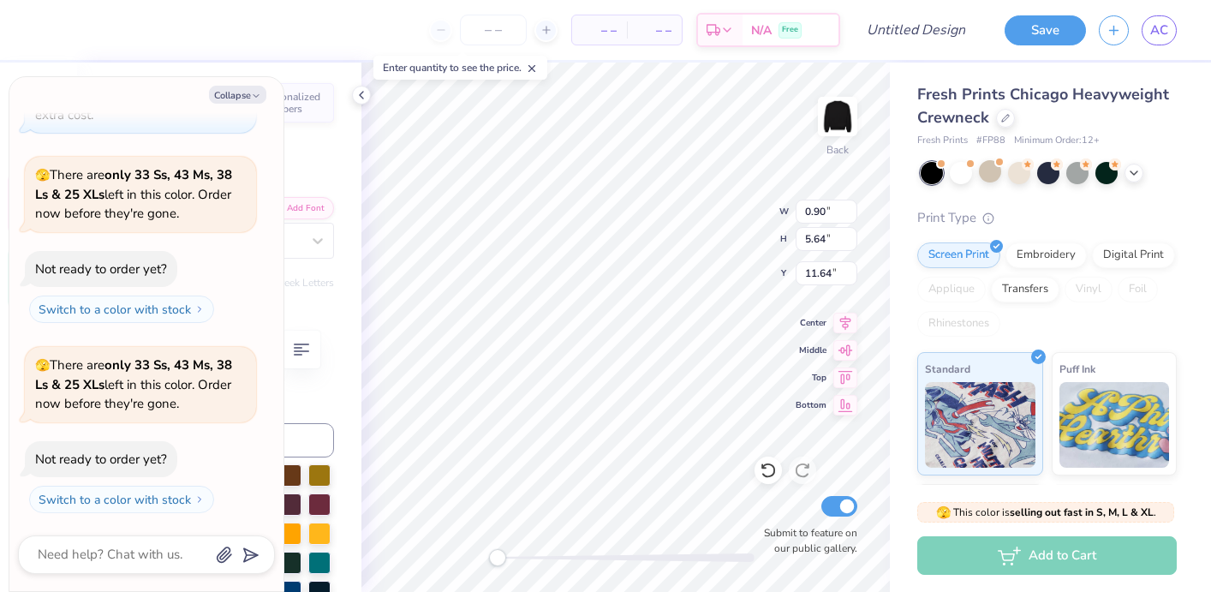
type textarea "Theta Tau"
type textarea "x"
type textarea "Theta Tau"
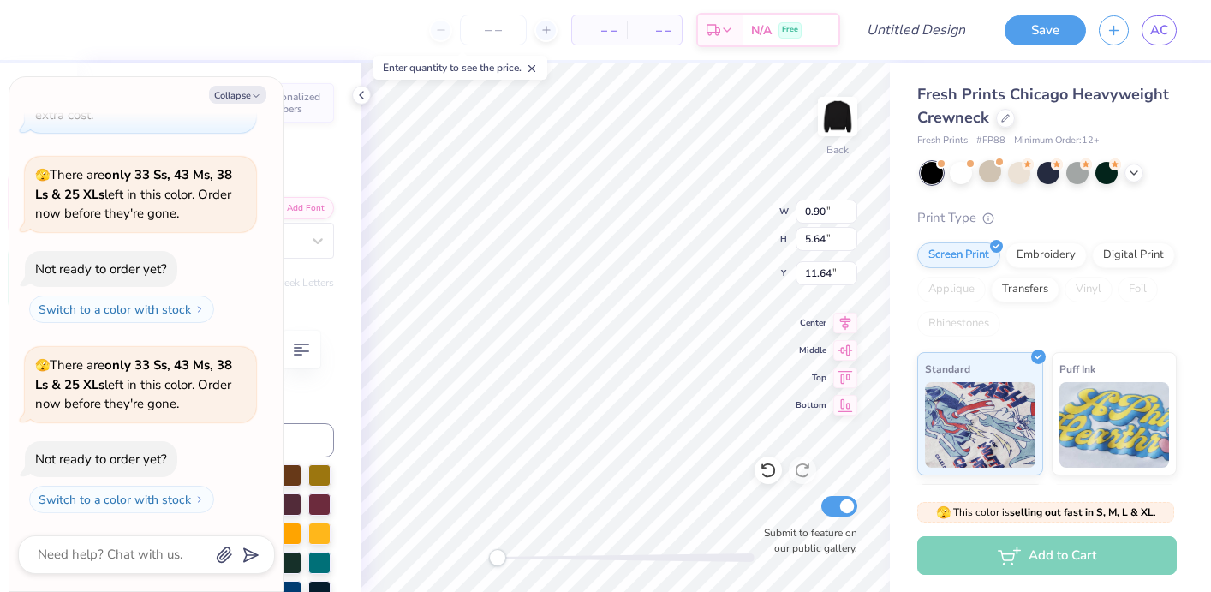
type textarea "x"
type textarea "T"
type textarea "x"
type textarea "Th"
type textarea "x"
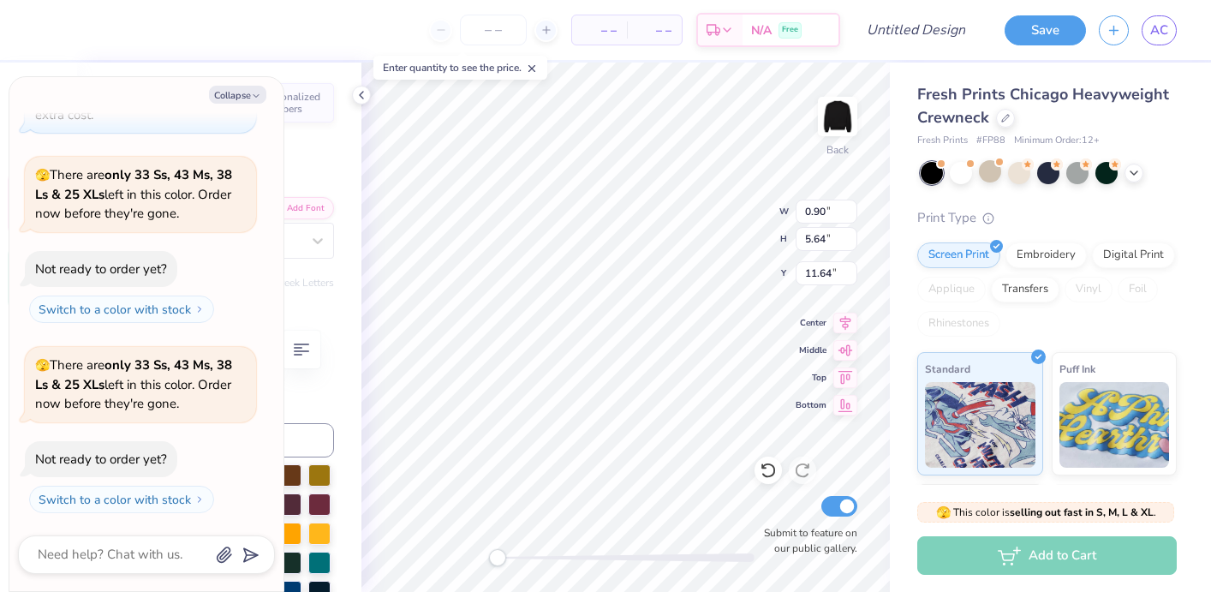
type textarea "The"
type textarea "x"
type textarea "Thet"
type textarea "x"
type textarea "Theta"
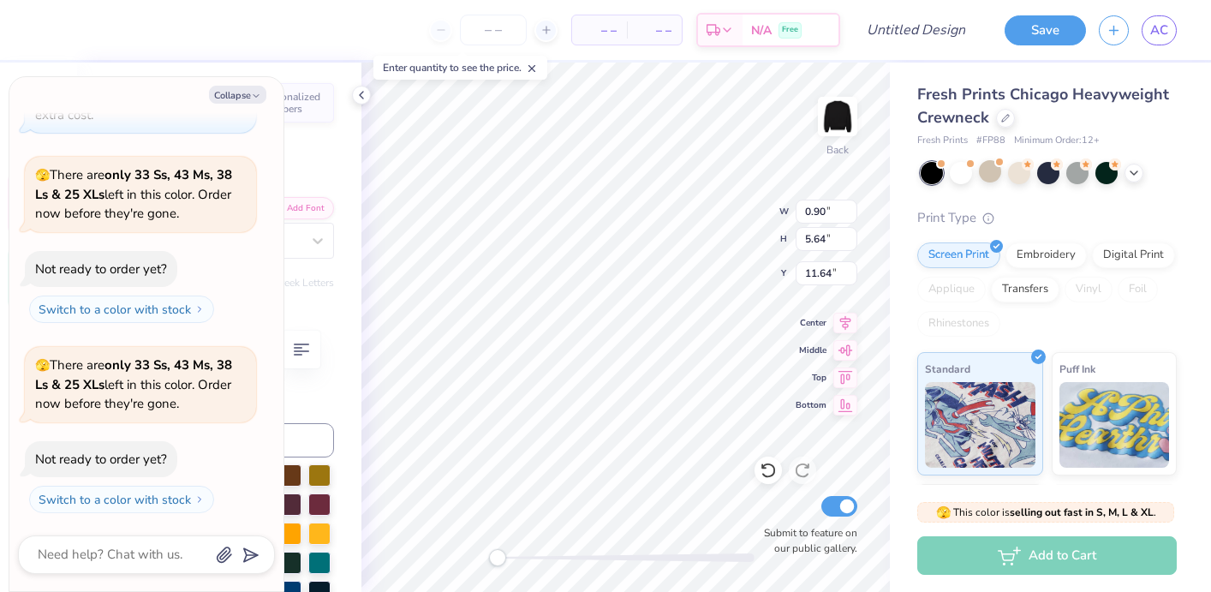
scroll to position [0, 0]
type textarea "x"
type textarea "Theta"
type textarea "x"
type textarea "Theta T"
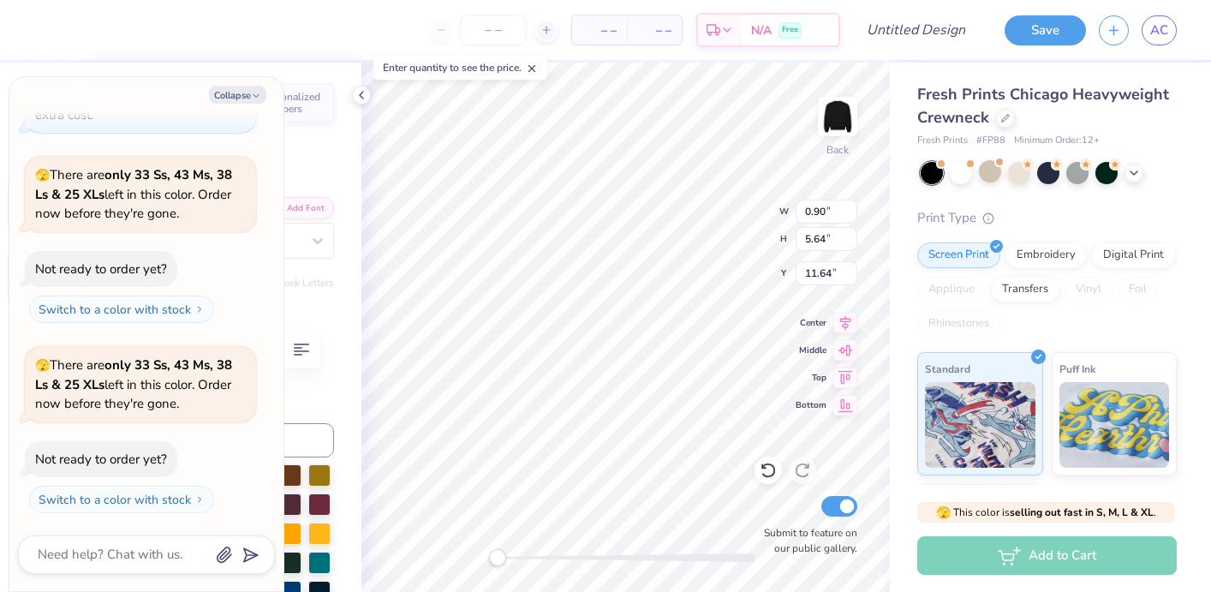
type textarea "x"
type textarea "Theta Tau"
type textarea "x"
type textarea "Theta Tau"
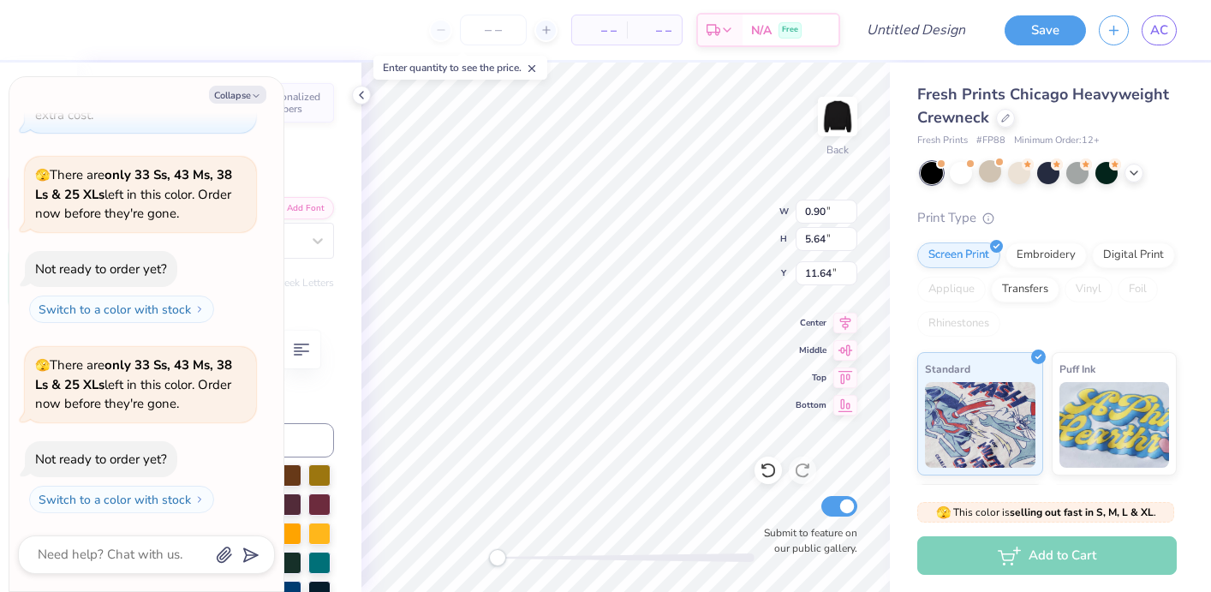
scroll to position [1, 0]
type textarea "x"
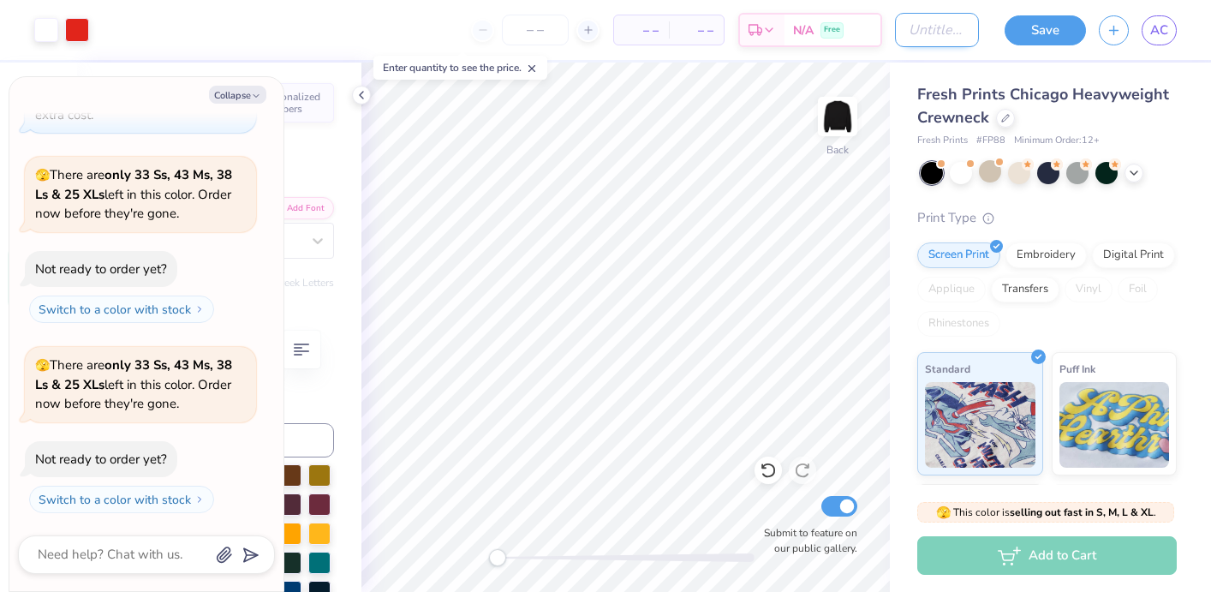
click at [956, 25] on input "Design Title" at bounding box center [937, 30] width 84 height 34
type input "S"
type textarea "x"
type input "St"
type textarea "x"
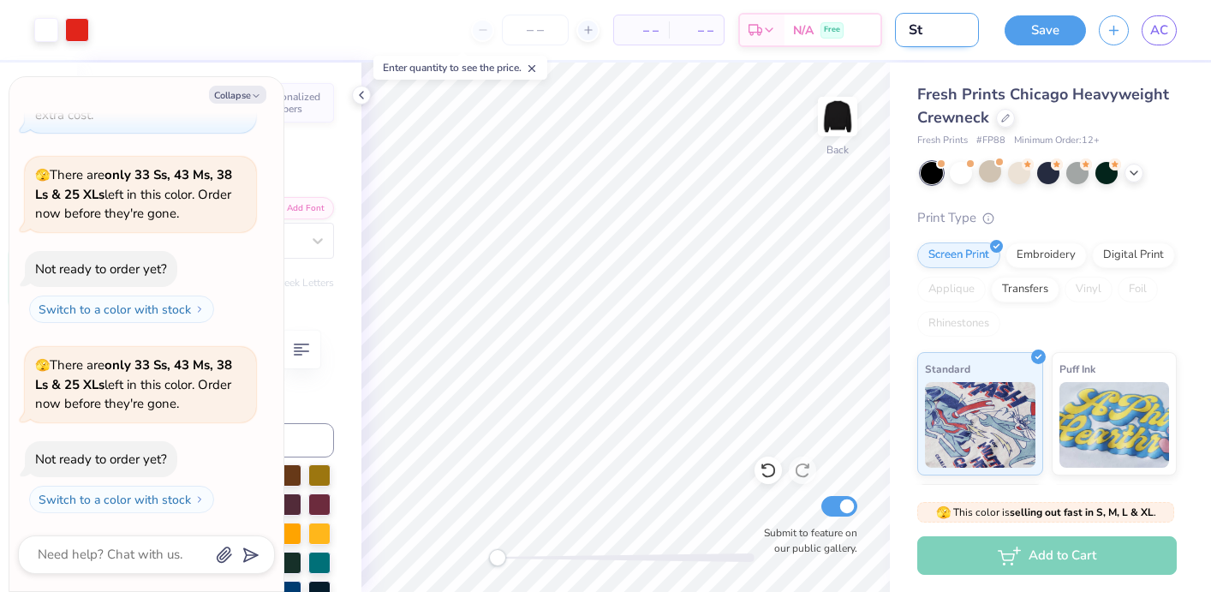
type input "Sta"
type textarea "x"
type input "Star"
type textarea "x"
type input "Start"
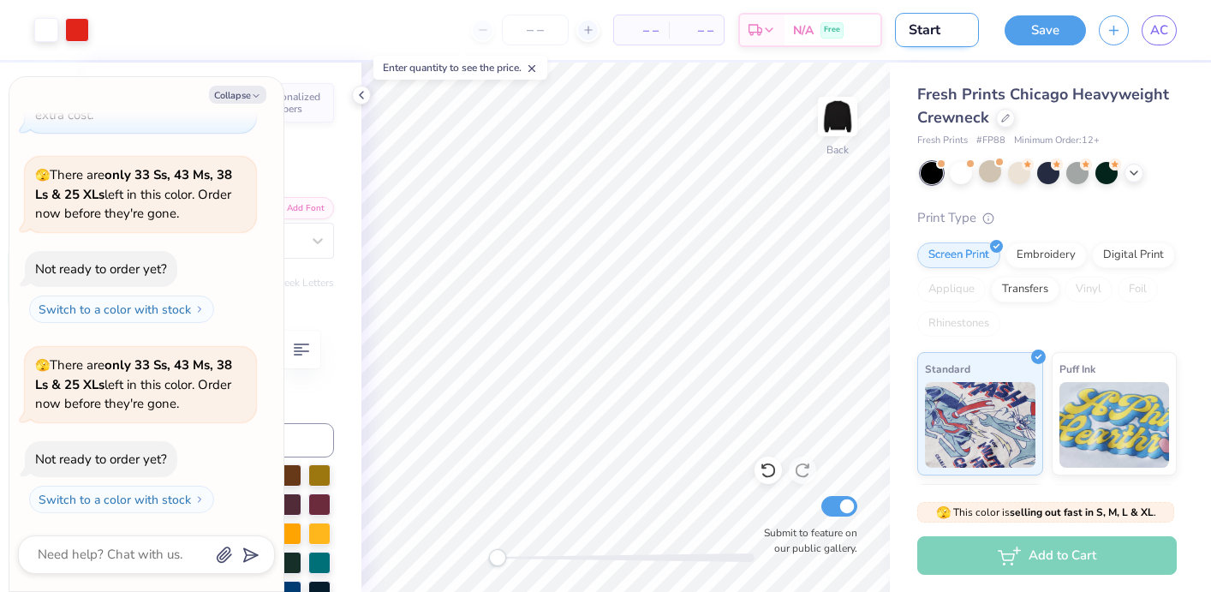
type textarea "x"
type input "Start"
type textarea "x"
type input "Start"
type textarea "x"
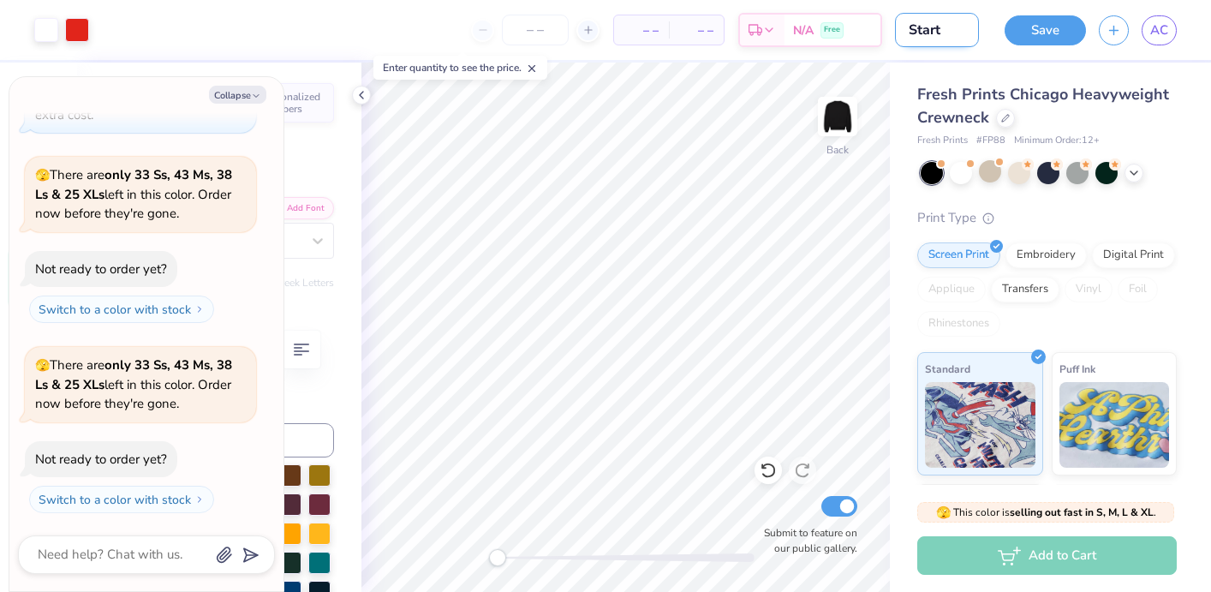
type input "Star"
type textarea "x"
type input "Star"
type textarea "x"
type input "Star C"
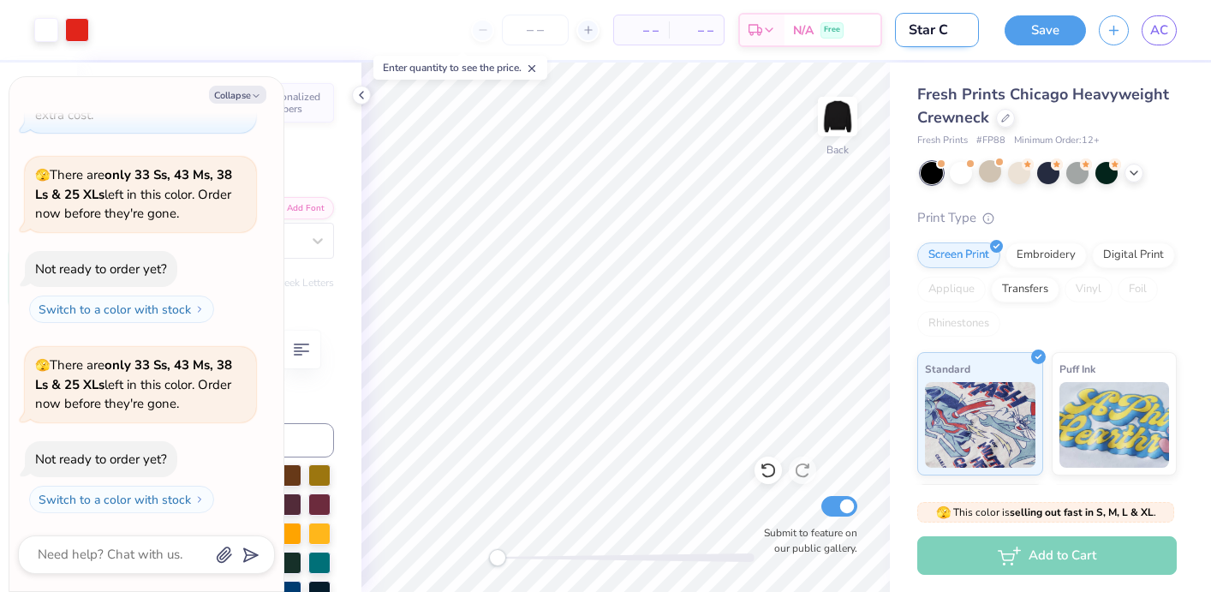
type textarea "x"
type input "Star Cr"
type textarea "x"
type input "Star Cre"
type textarea "x"
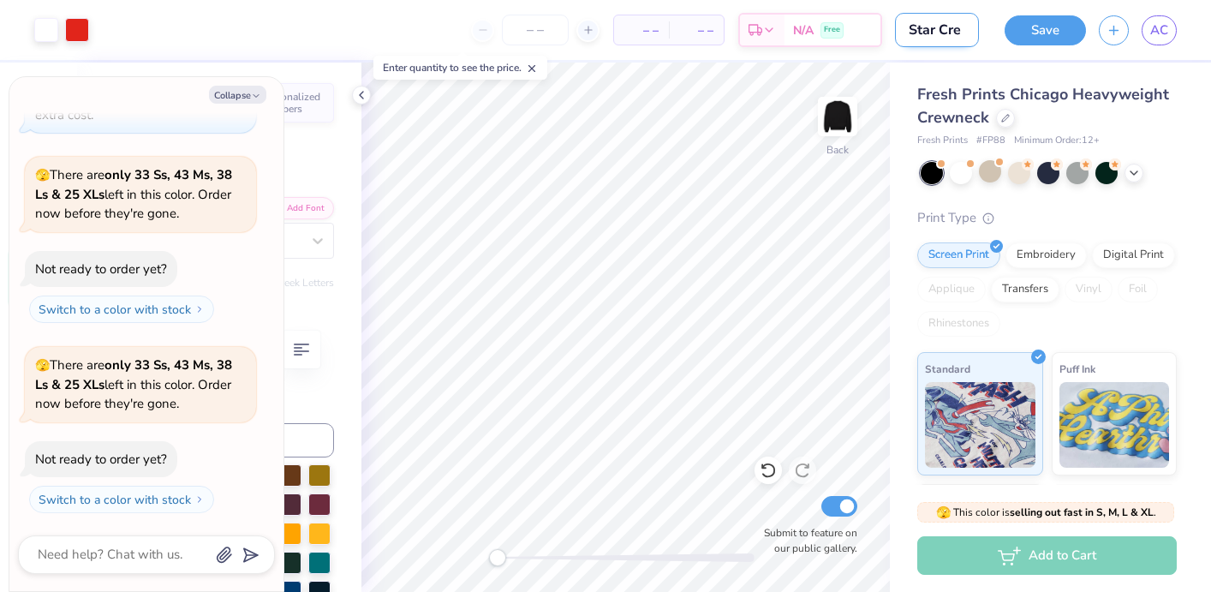
type input "Star Crew"
type textarea "x"
type input "Star Crew"
type textarea "x"
type input "Star Crew N"
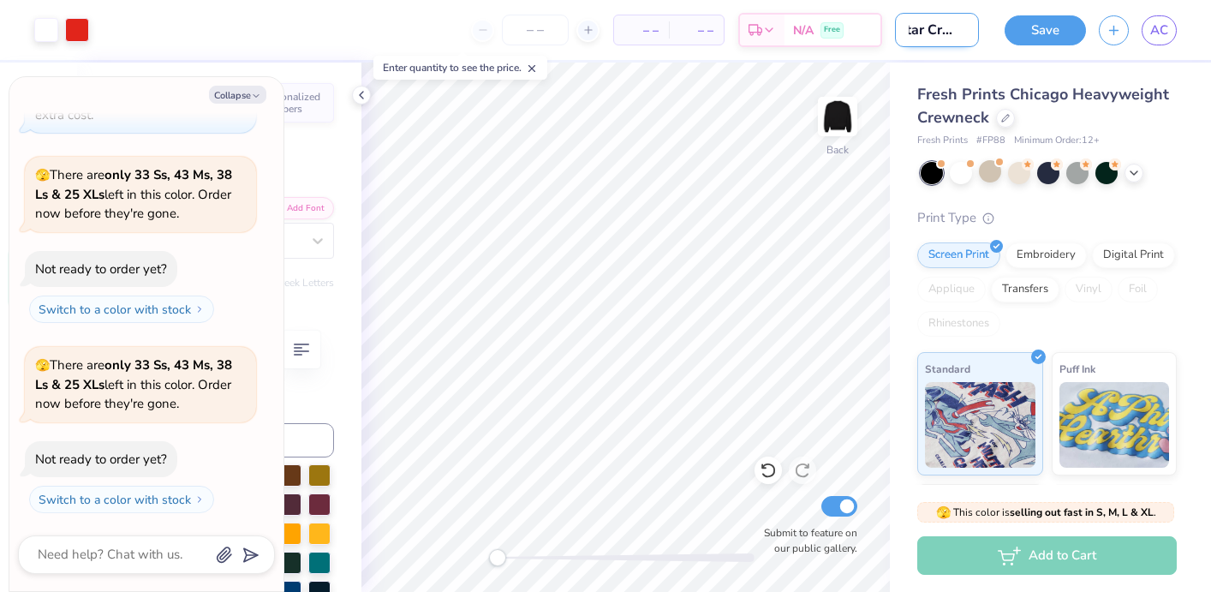
type textarea "x"
type input "Star Crew Ne"
type textarea "x"
type input "Star Crew Nec"
type textarea "x"
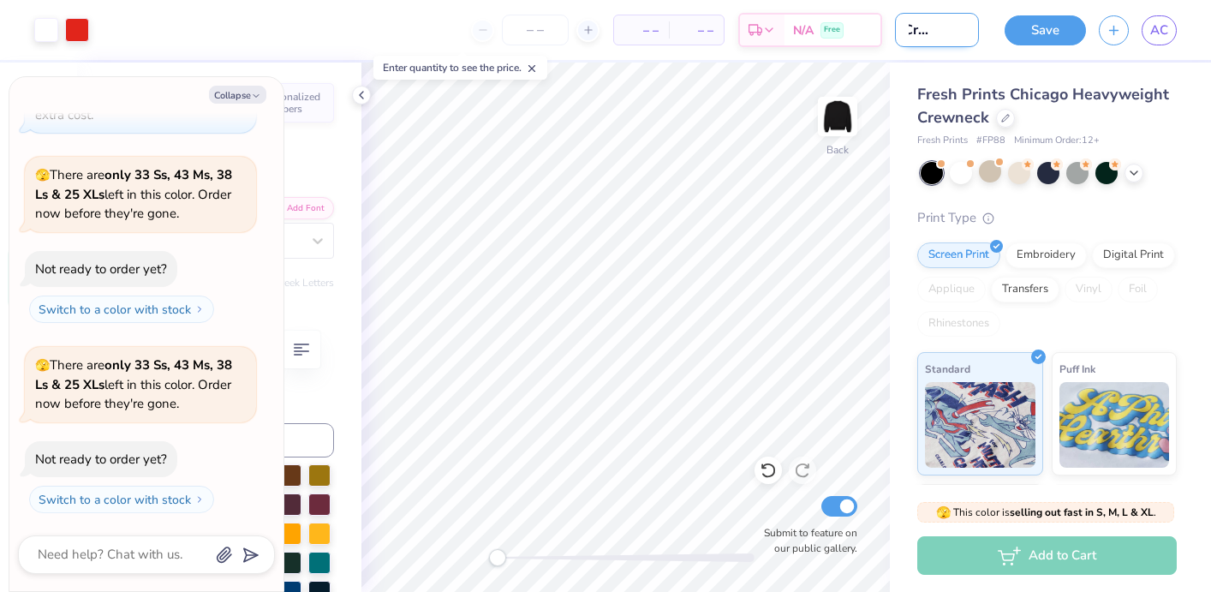
type input "Star Crew Neck"
type textarea "x"
type input "Star Crew Neck"
click at [1045, 33] on button "Save" at bounding box center [1044, 28] width 81 height 30
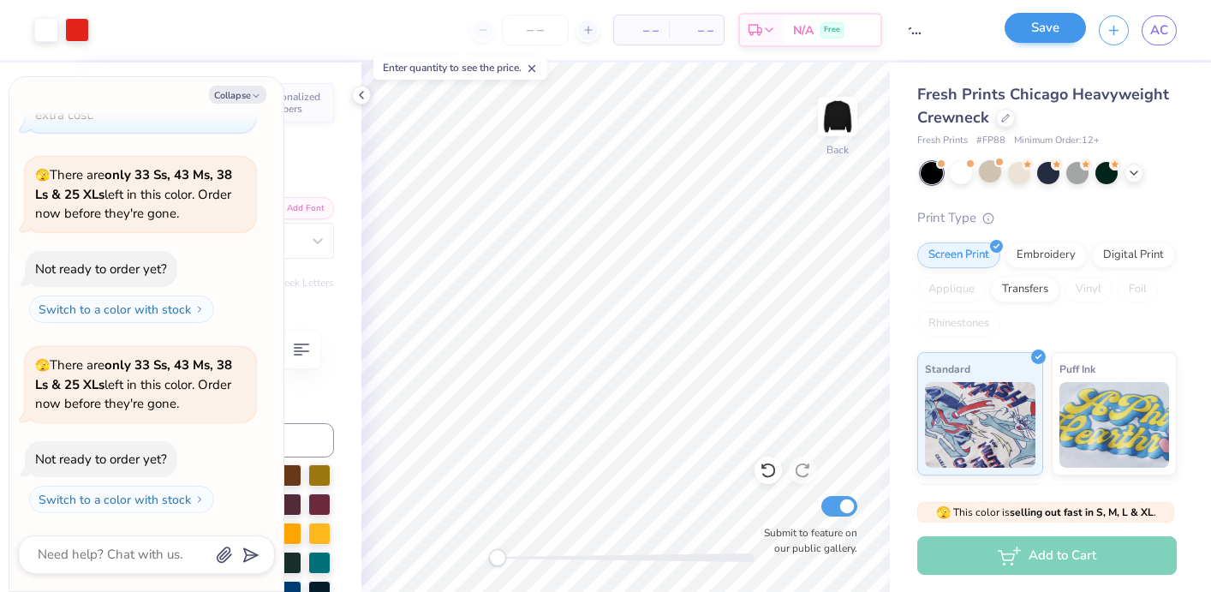
scroll to position [0, 0]
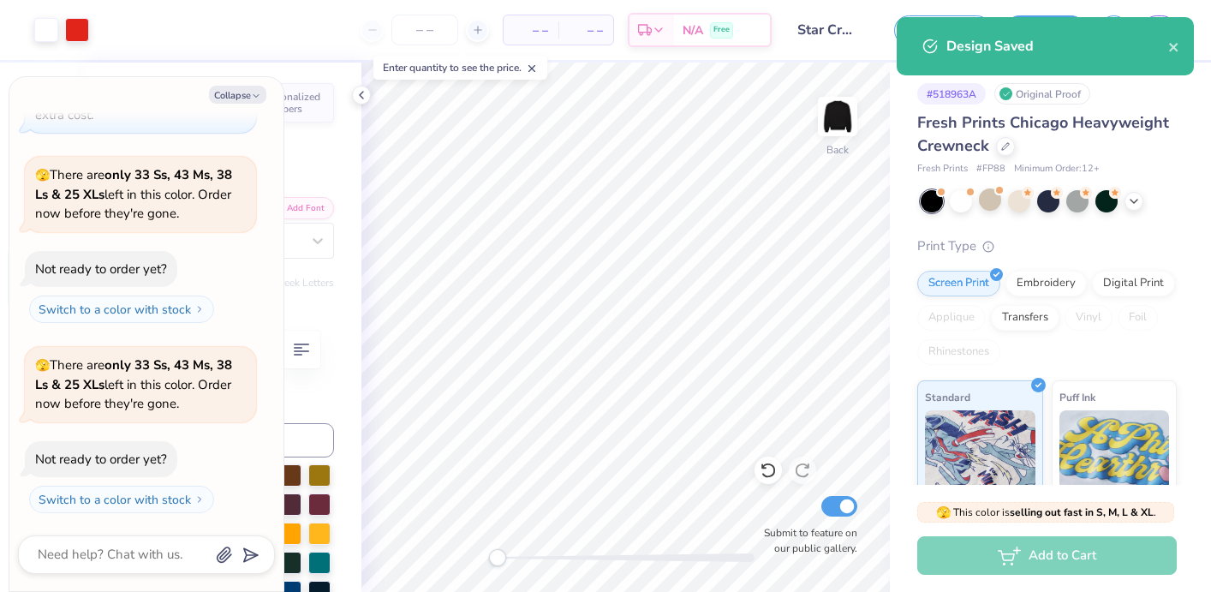
click at [1185, 45] on div "Design Saved" at bounding box center [1044, 46] width 297 height 58
click at [1170, 45] on icon "close" at bounding box center [1173, 47] width 9 height 9
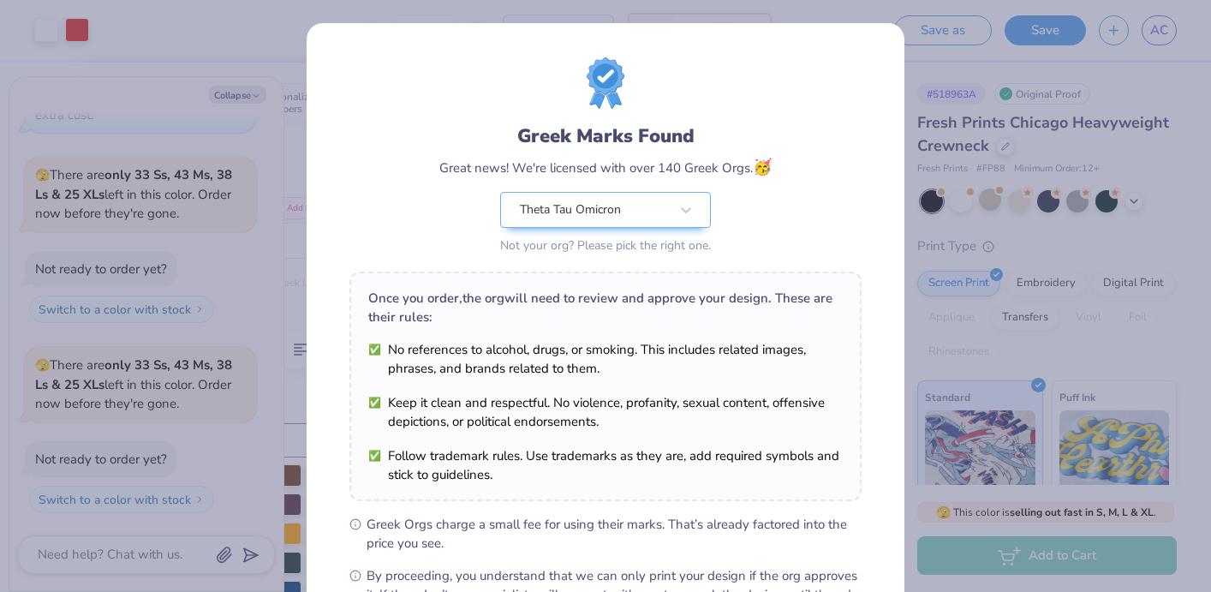
scroll to position [210, 0]
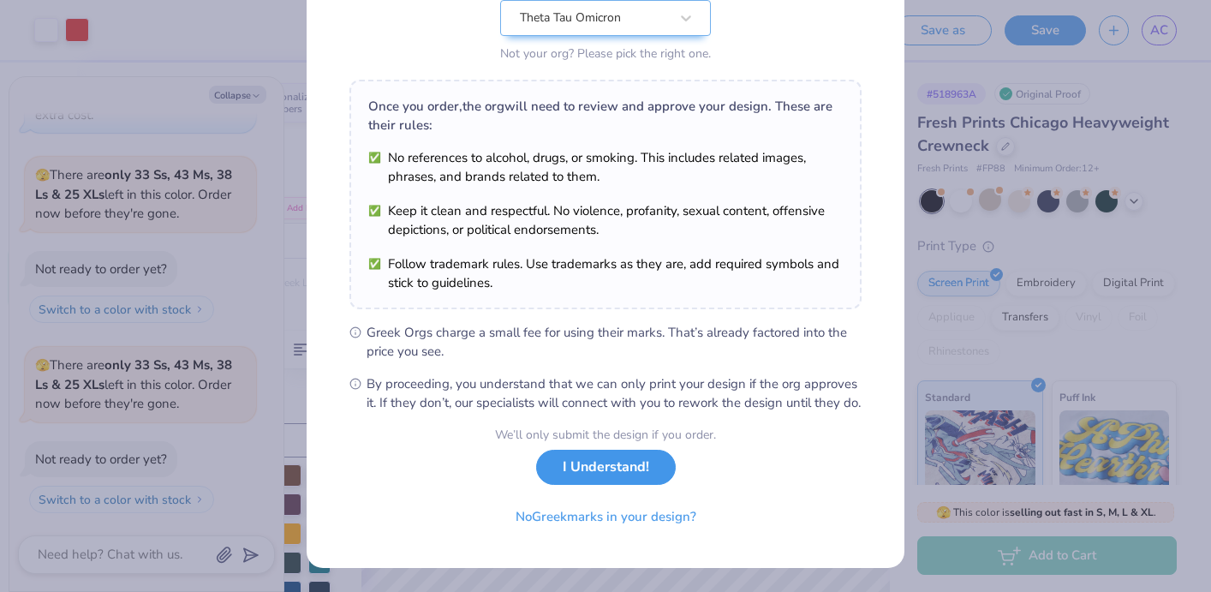
click at [628, 466] on button "I Understand!" at bounding box center [606, 467] width 140 height 35
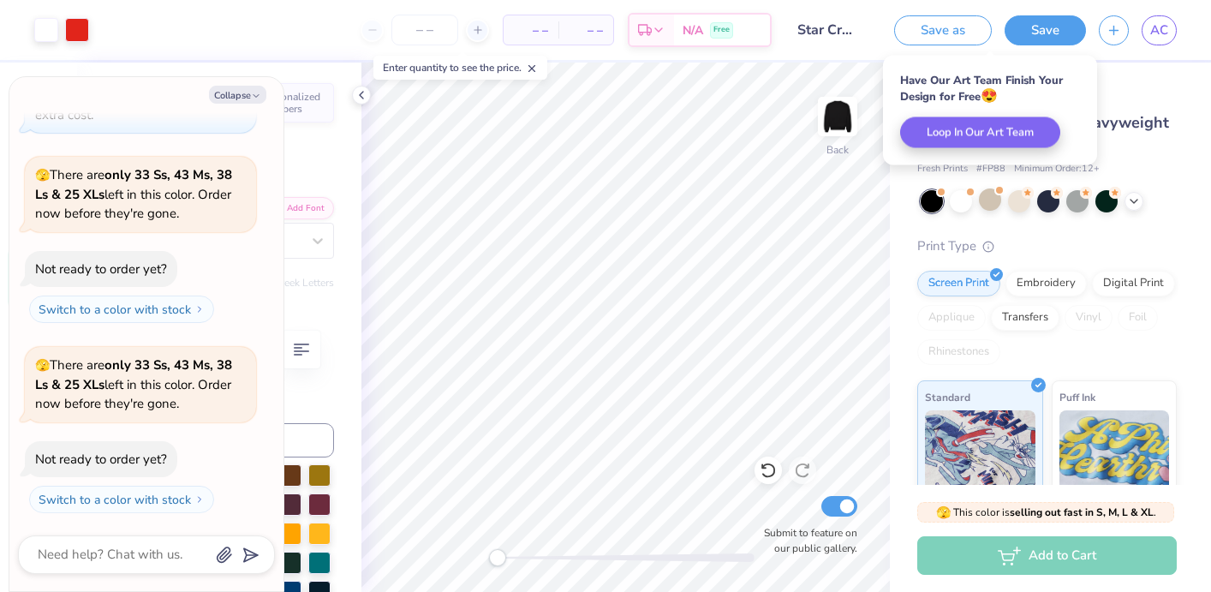
scroll to position [0, 0]
type textarea "x"
type input "1.30"
type input "1.05"
type input "3.00"
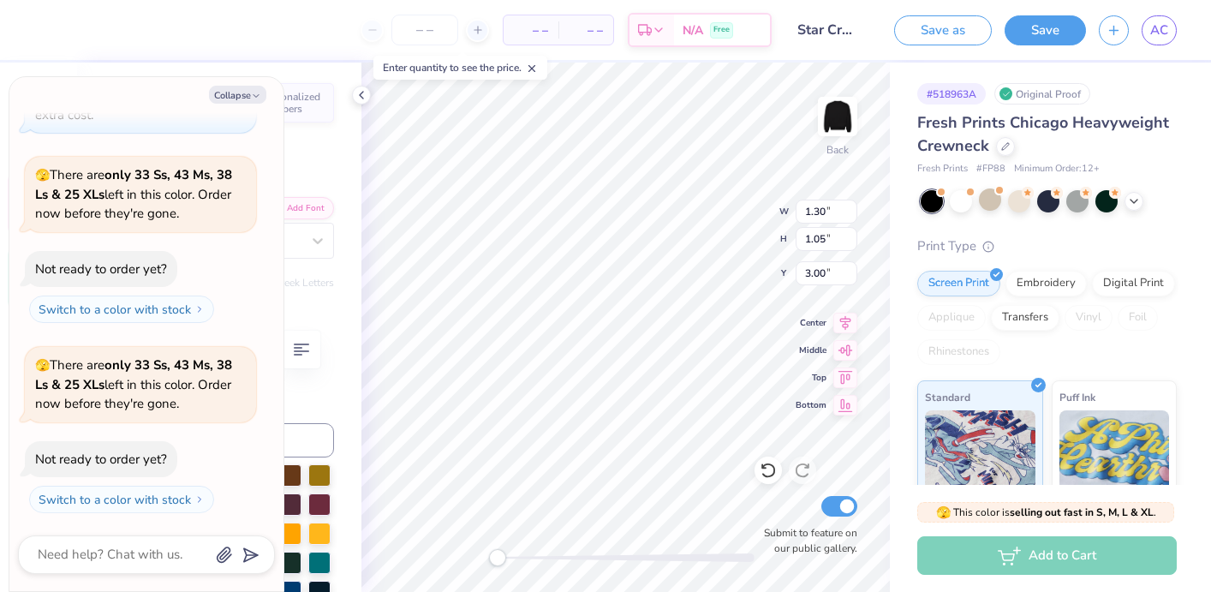
type textarea "x"
type textarea "1"
type textarea "x"
type textarea "19"
type textarea "x"
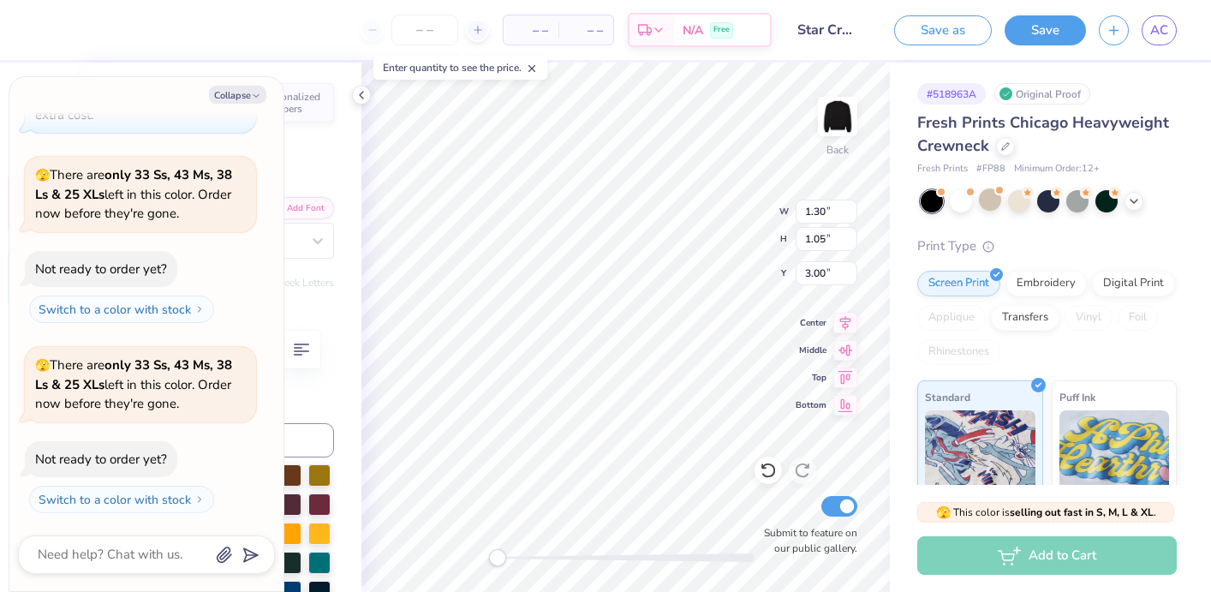
type input "1.41"
type input "4.38"
type textarea "0"
type textarea "x"
type textarea "04"
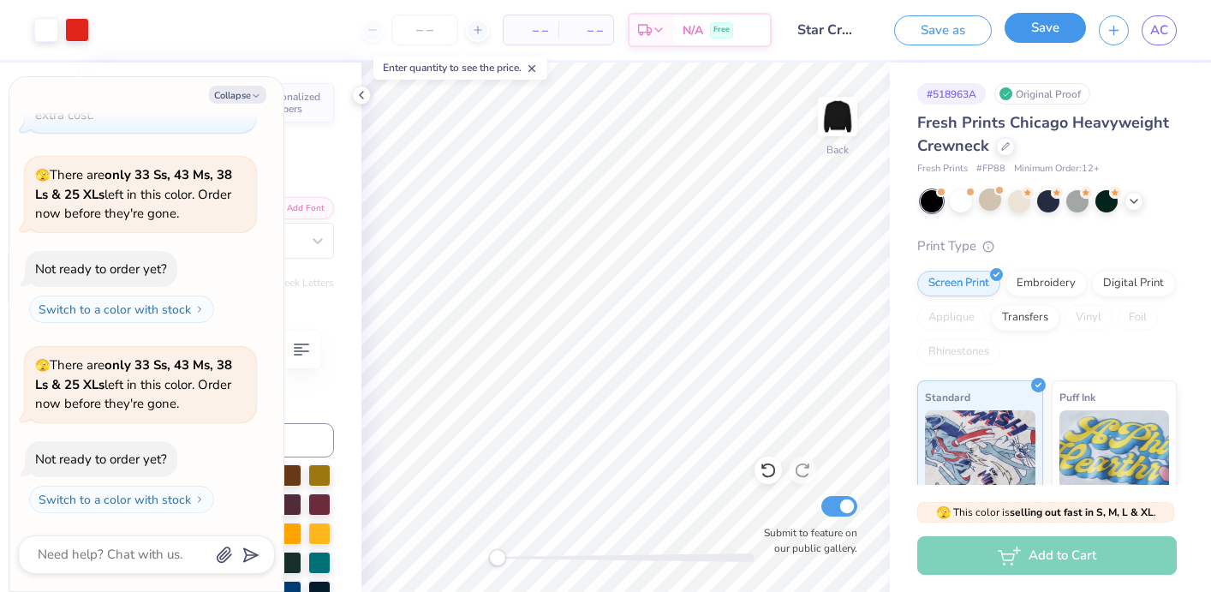
click at [1051, 33] on button "Save" at bounding box center [1044, 28] width 81 height 30
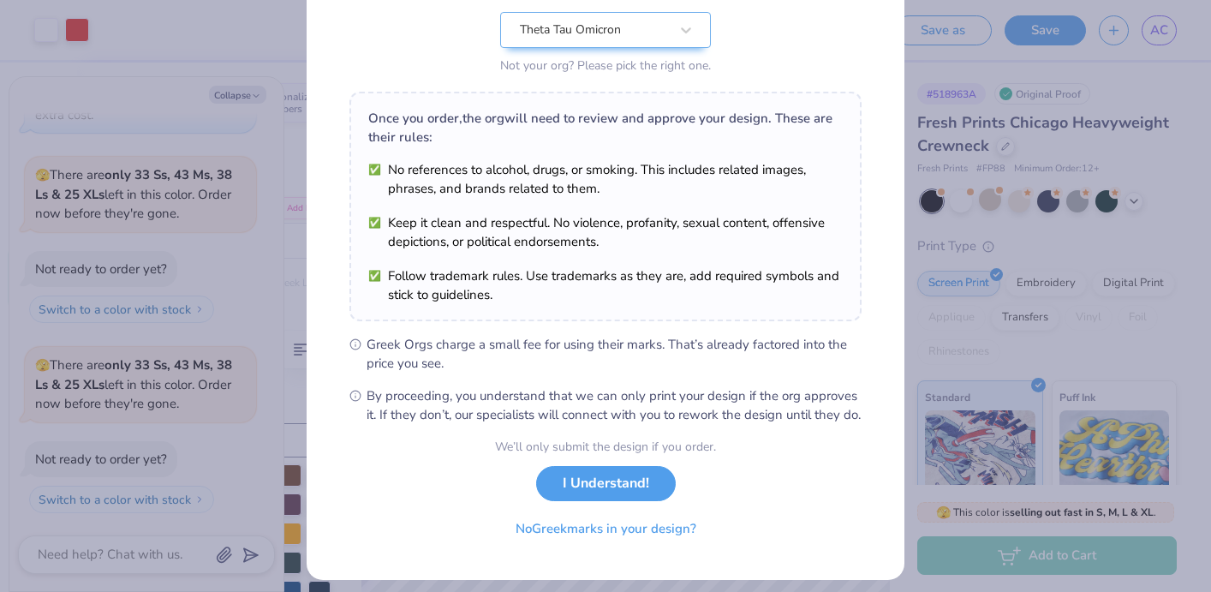
scroll to position [210, 0]
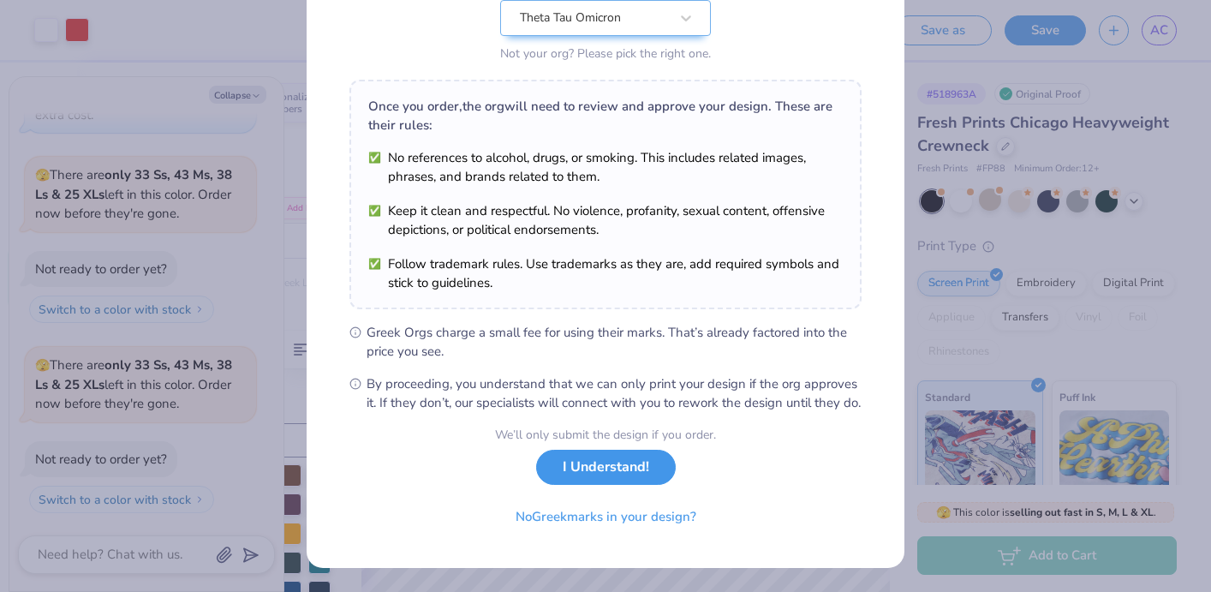
click at [607, 467] on button "I Understand!" at bounding box center [606, 467] width 140 height 35
type textarea "x"
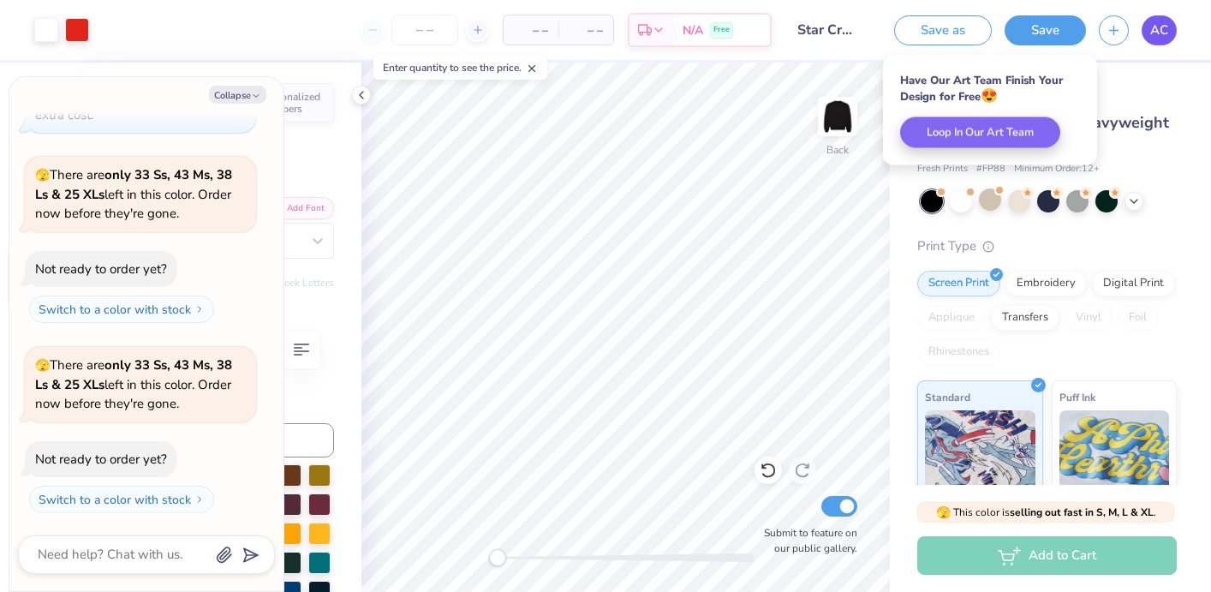
click at [1150, 21] on span "AC" at bounding box center [1159, 31] width 18 height 20
